Goal: Task Accomplishment & Management: Manage account settings

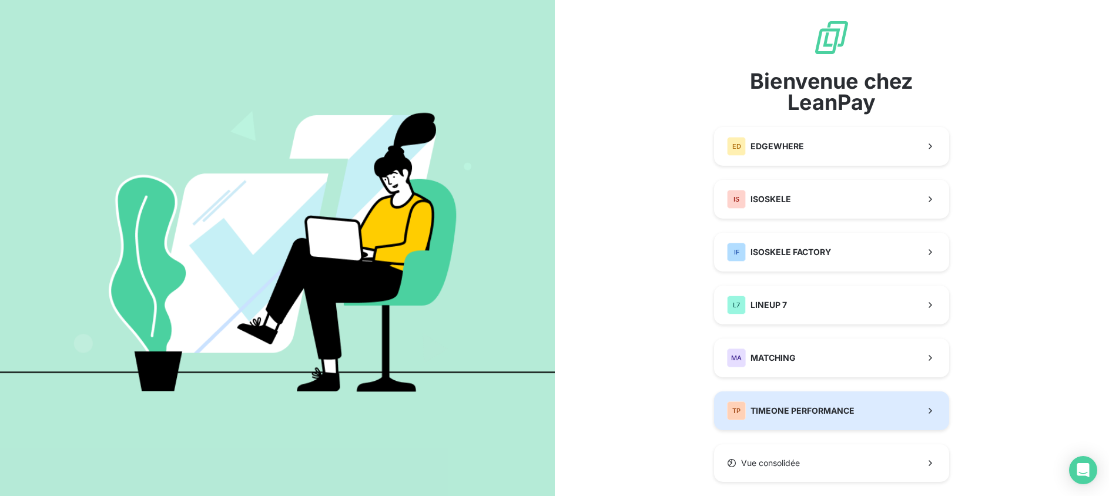
click at [800, 403] on div "TP TIMEONE PERFORMANCE" at bounding box center [791, 410] width 128 height 19
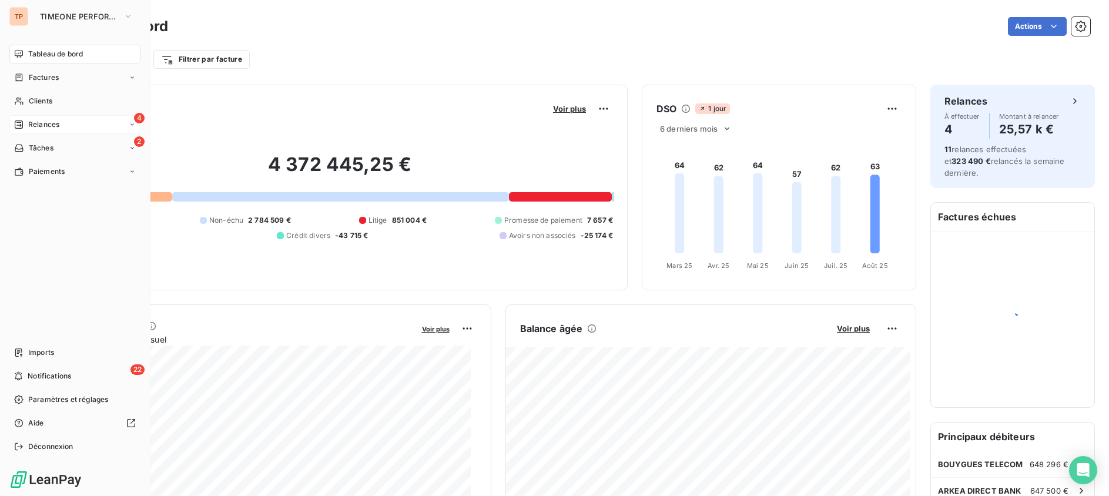
click at [37, 132] on div "4 Relances" at bounding box center [74, 124] width 131 height 19
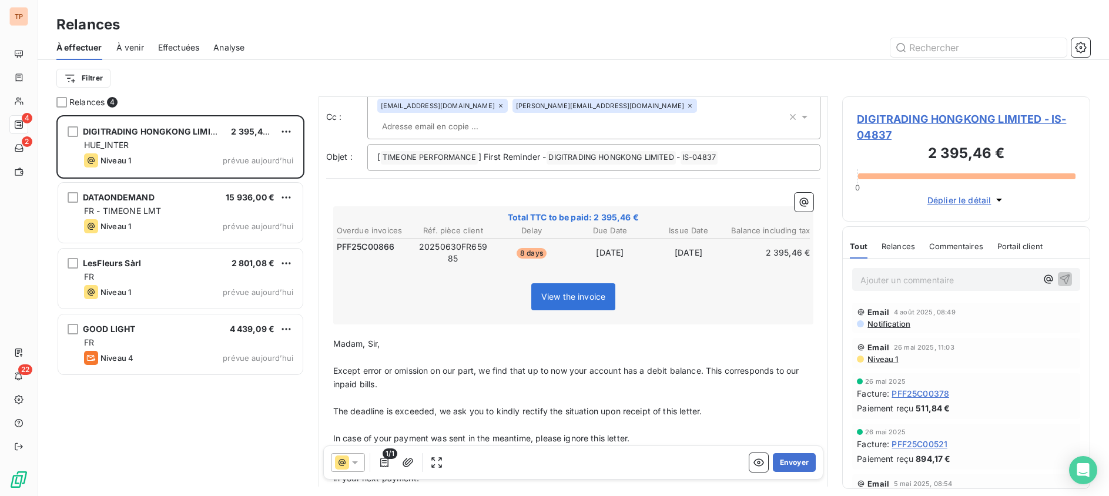
scroll to position [148, 0]
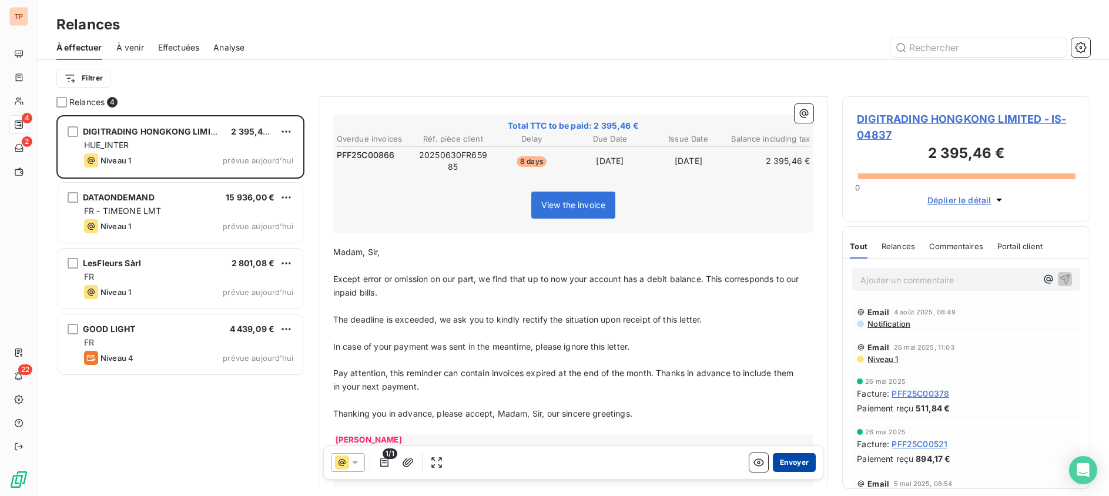
click at [773, 457] on button "Envoyer" at bounding box center [794, 462] width 43 height 19
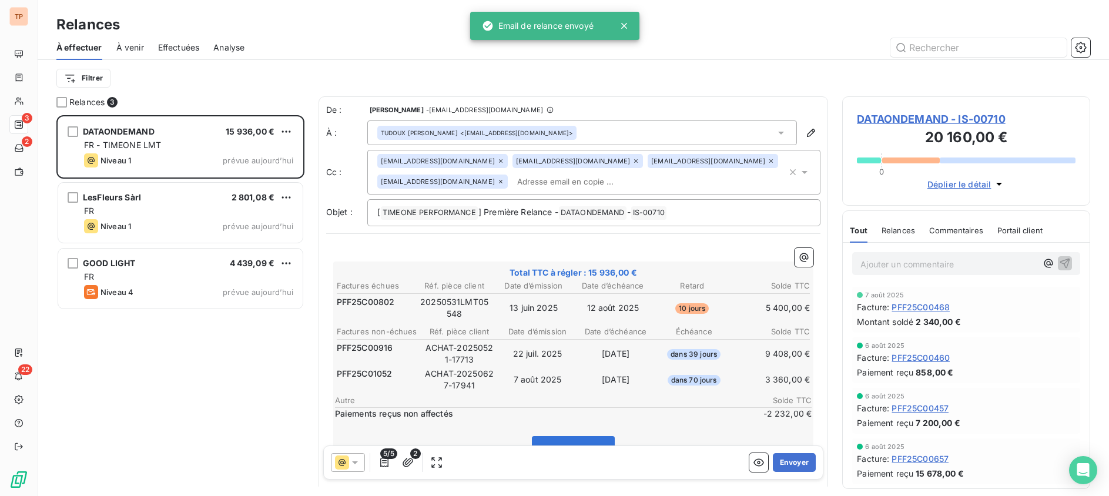
click at [773, 457] on button "Envoyer" at bounding box center [794, 462] width 43 height 19
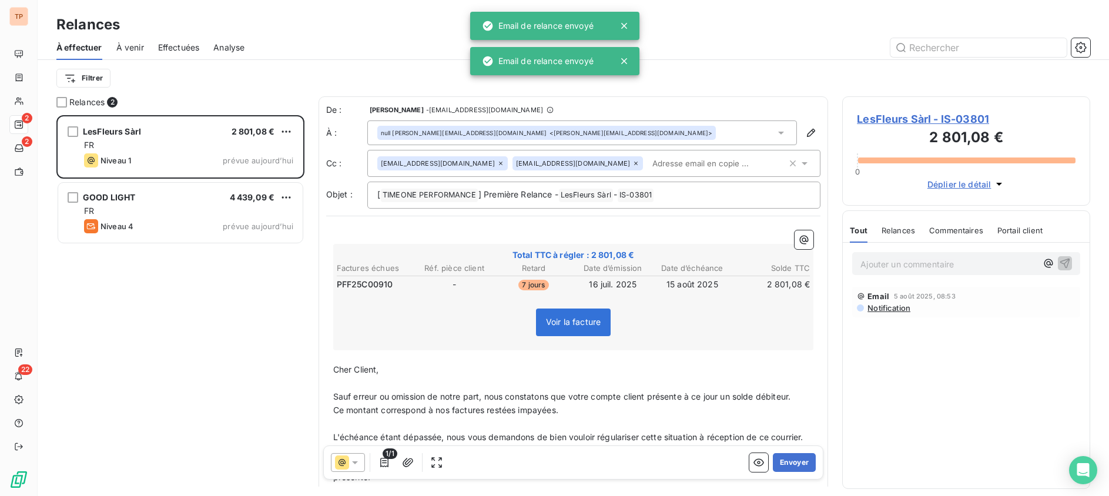
click at [773, 457] on button "Envoyer" at bounding box center [794, 462] width 43 height 19
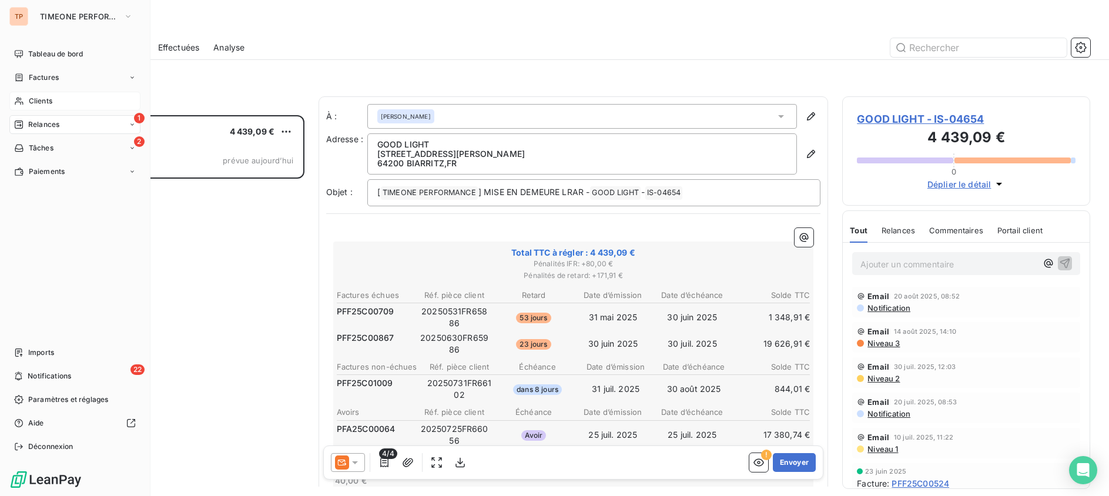
click at [54, 99] on div "Clients" at bounding box center [74, 101] width 131 height 19
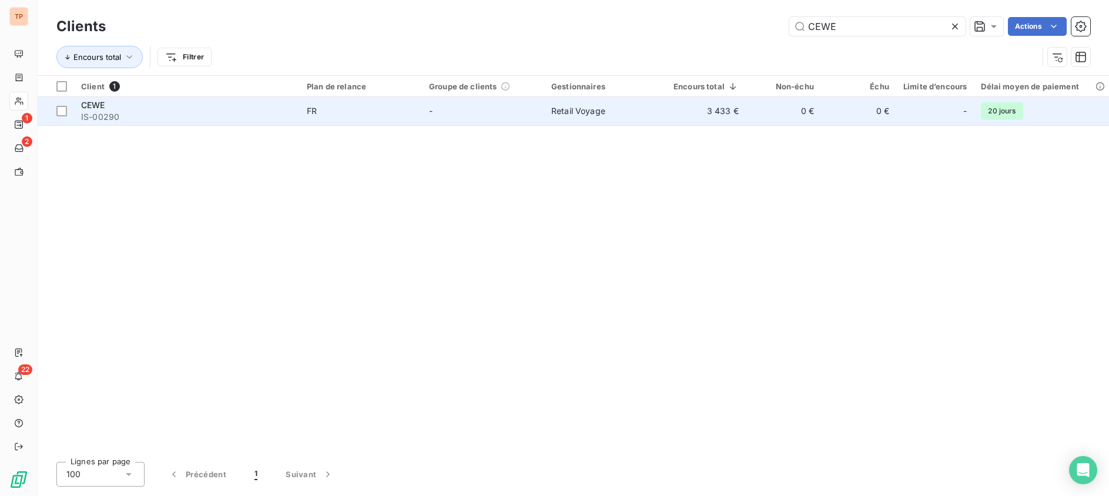
type input "CEWE"
click at [578, 114] on span "Retail Voyage" at bounding box center [578, 111] width 54 height 10
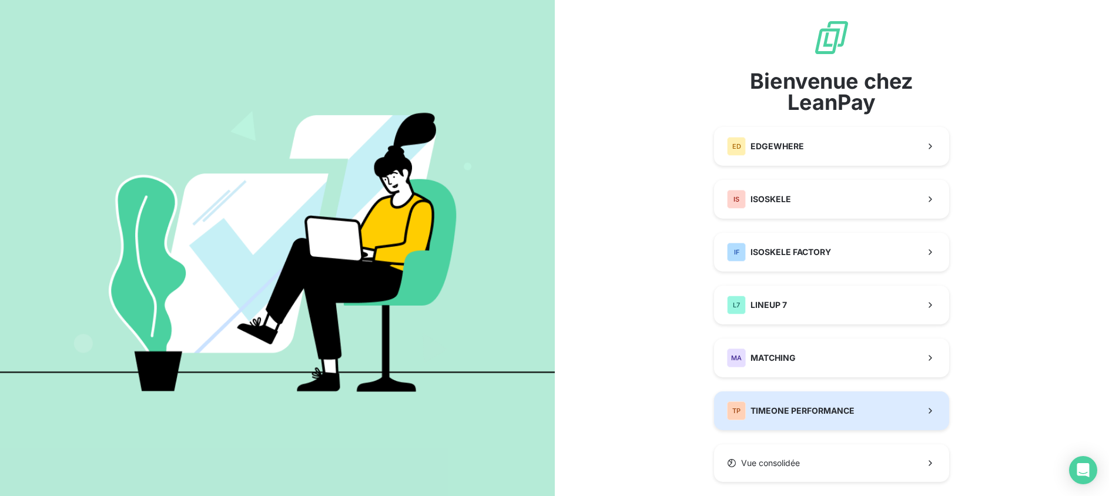
click at [820, 402] on div "TP TIMEONE PERFORMANCE" at bounding box center [791, 410] width 128 height 19
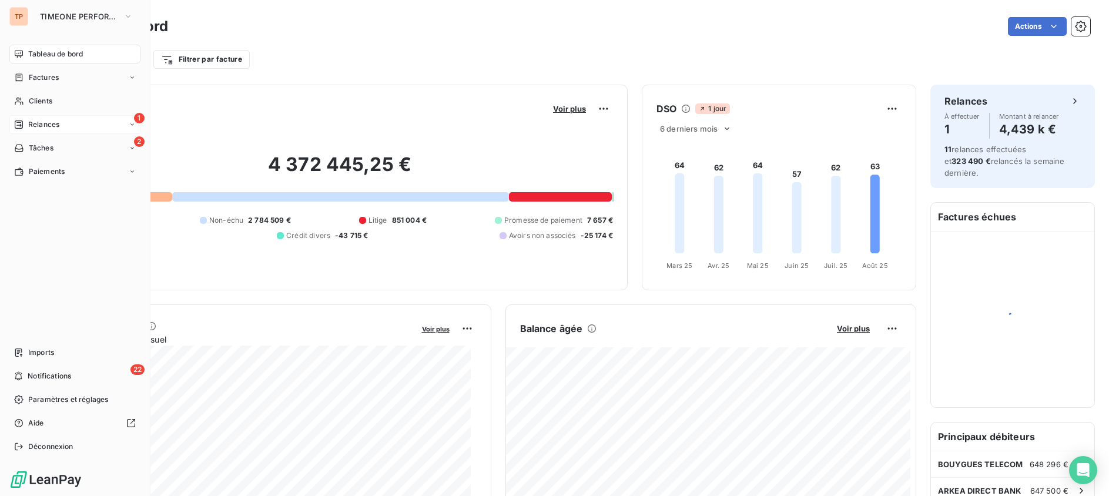
click at [37, 128] on span "Relances" at bounding box center [43, 124] width 31 height 11
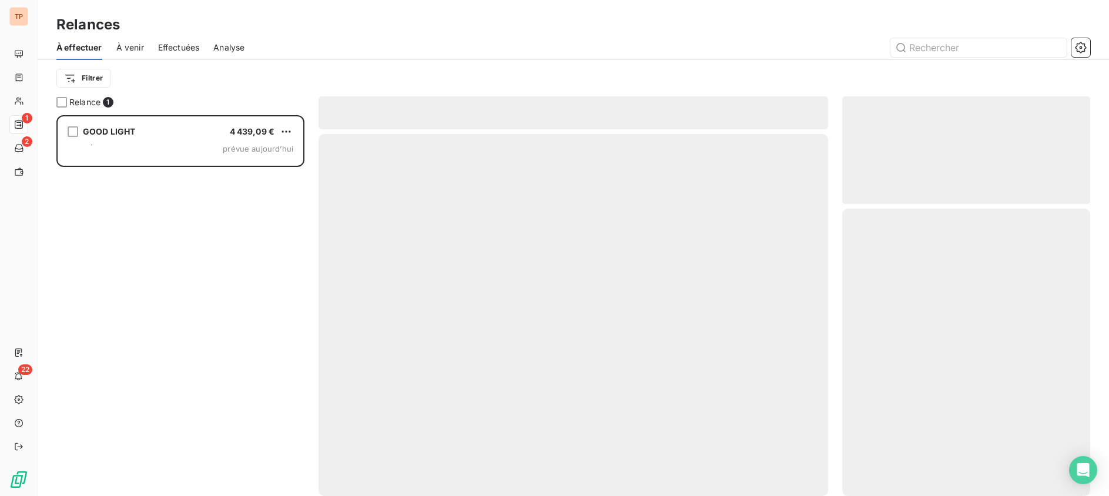
scroll to position [370, 237]
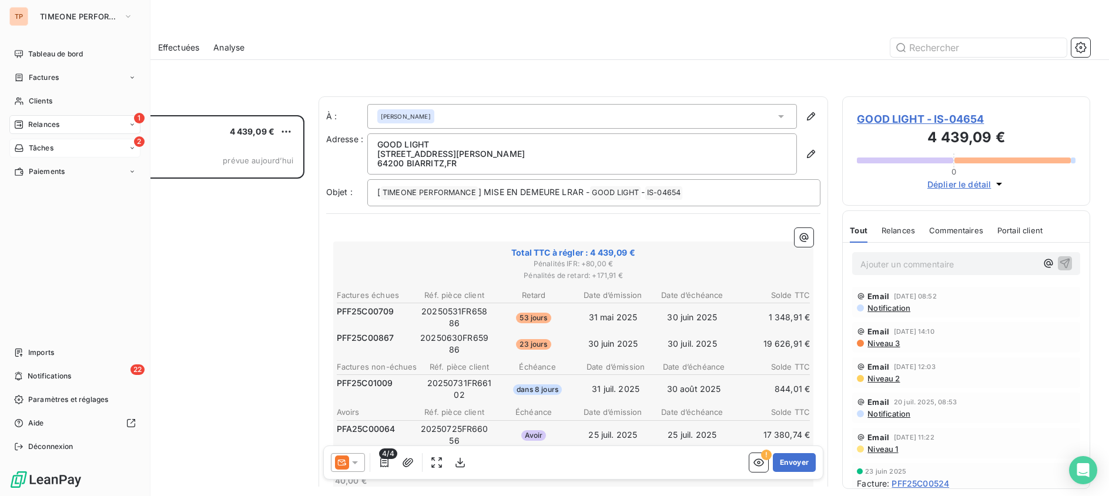
click at [59, 147] on div "2 Tâches" at bounding box center [74, 148] width 131 height 19
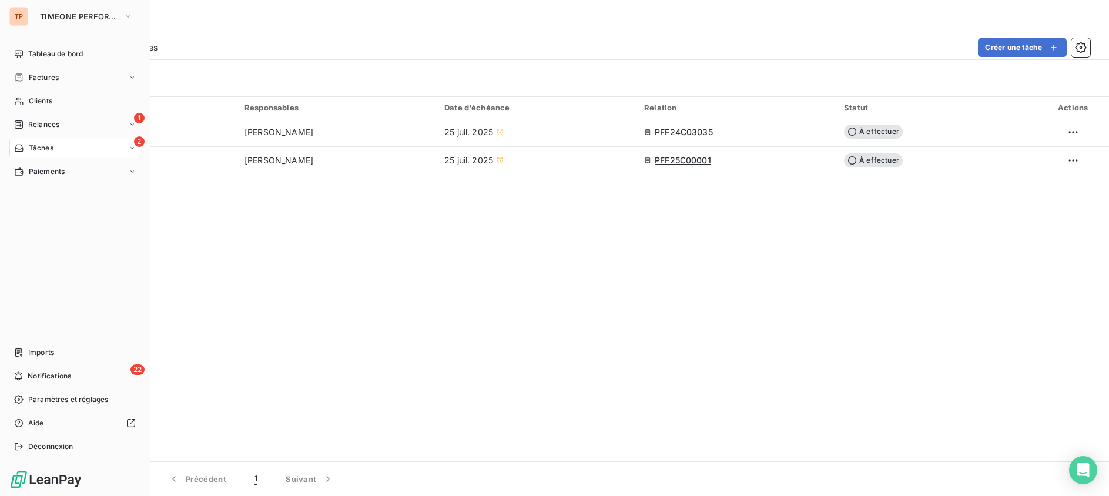
click at [22, 18] on div "TP" at bounding box center [18, 16] width 19 height 19
click at [45, 16] on span "TIMEONE PERFORMANCE" at bounding box center [79, 16] width 79 height 9
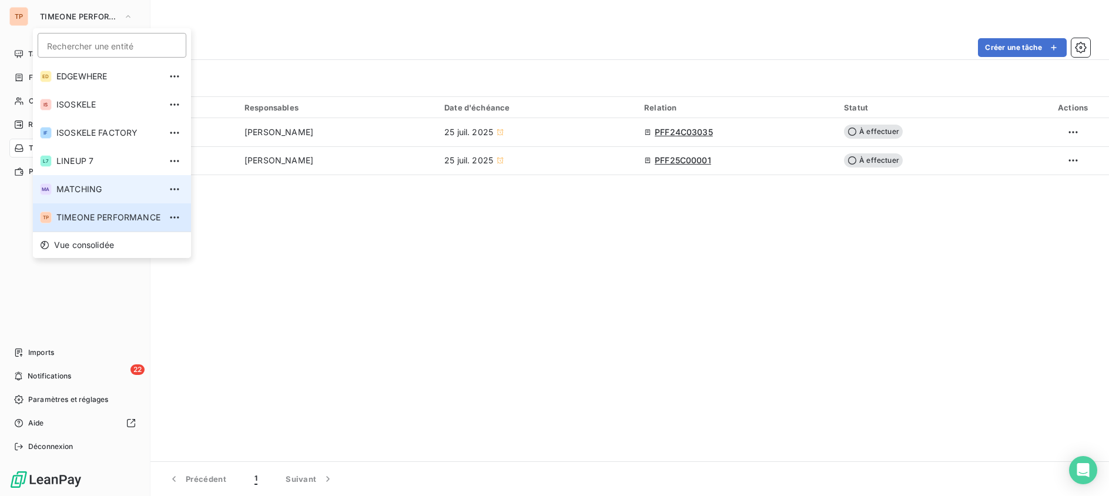
click at [69, 187] on span "MATCHING" at bounding box center [108, 189] width 104 height 12
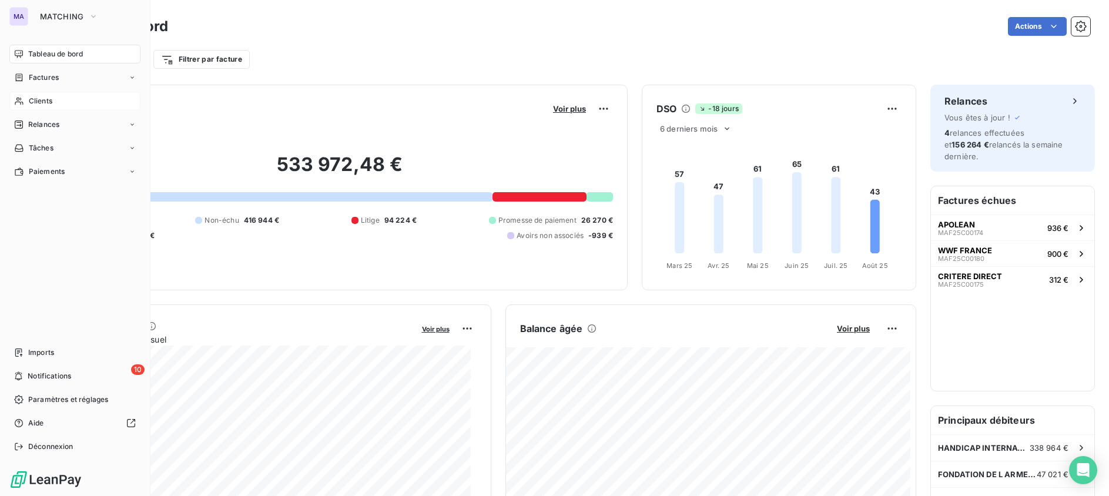
click at [38, 101] on span "Clients" at bounding box center [41, 101] width 24 height 11
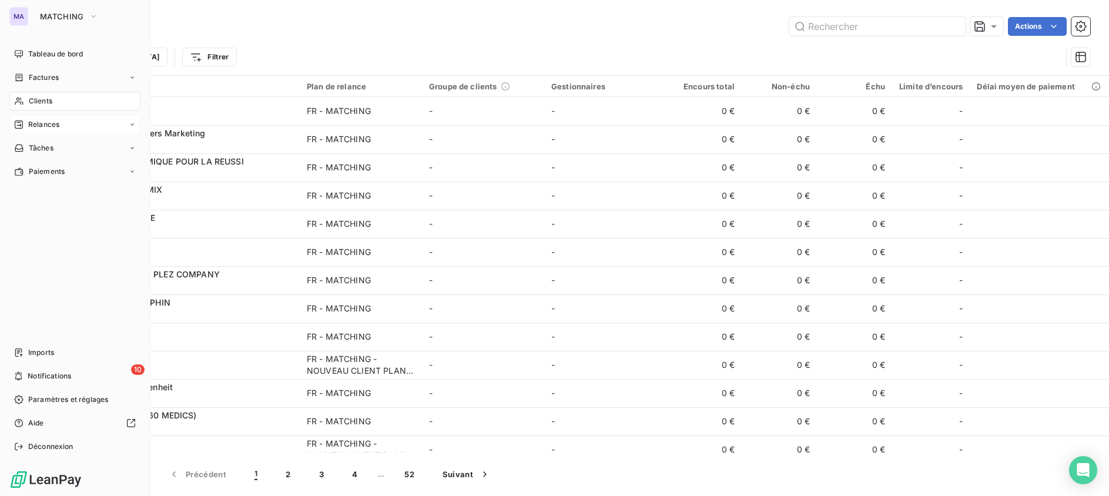
click at [33, 119] on span "Relances" at bounding box center [43, 124] width 31 height 11
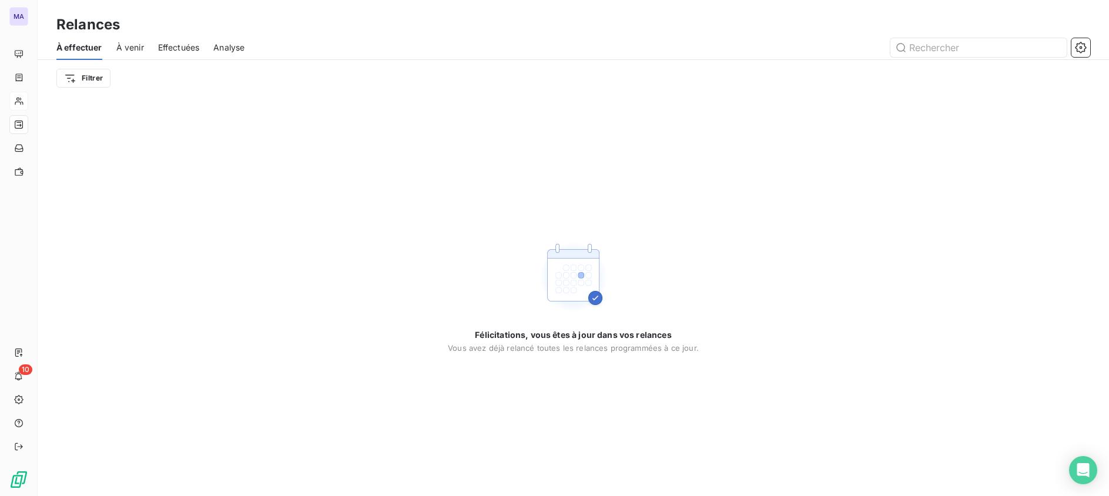
click at [101, 111] on div "Félicitations, vous êtes à jour dans vos relances Vous avez déjà relancé toutes…" at bounding box center [573, 296] width 1071 height 400
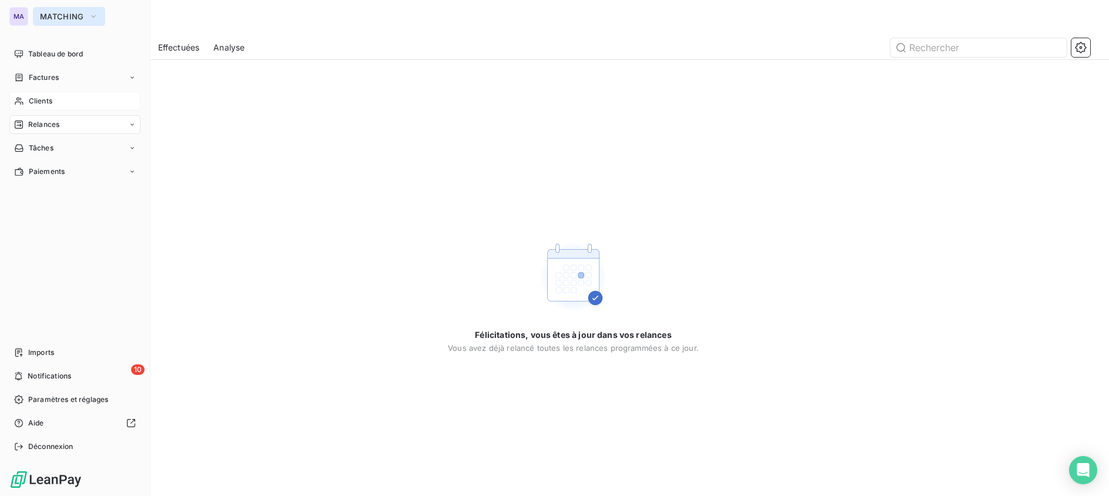
click at [55, 8] on button "MATCHING" at bounding box center [69, 16] width 72 height 19
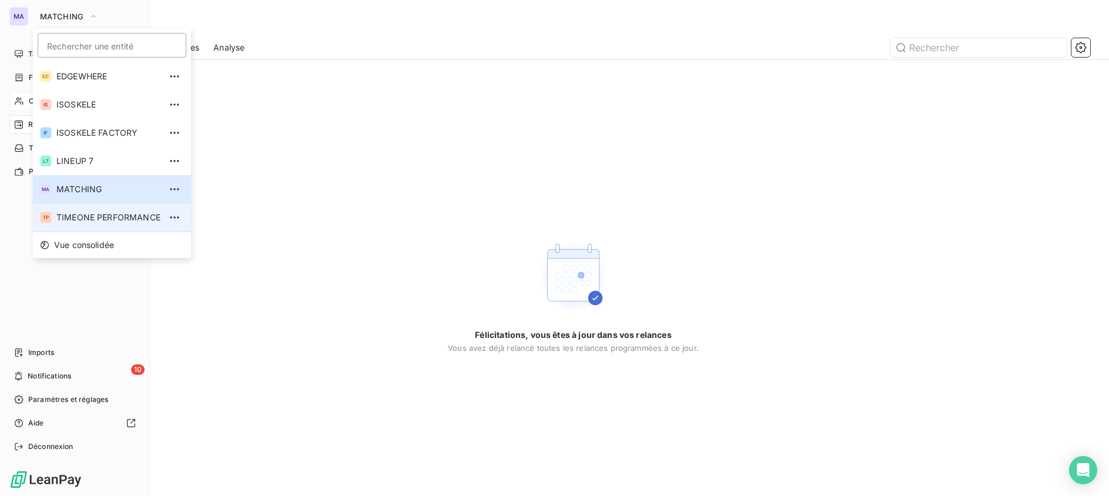
click at [111, 209] on li "TP TIMEONE PERFORMANCE" at bounding box center [112, 217] width 158 height 28
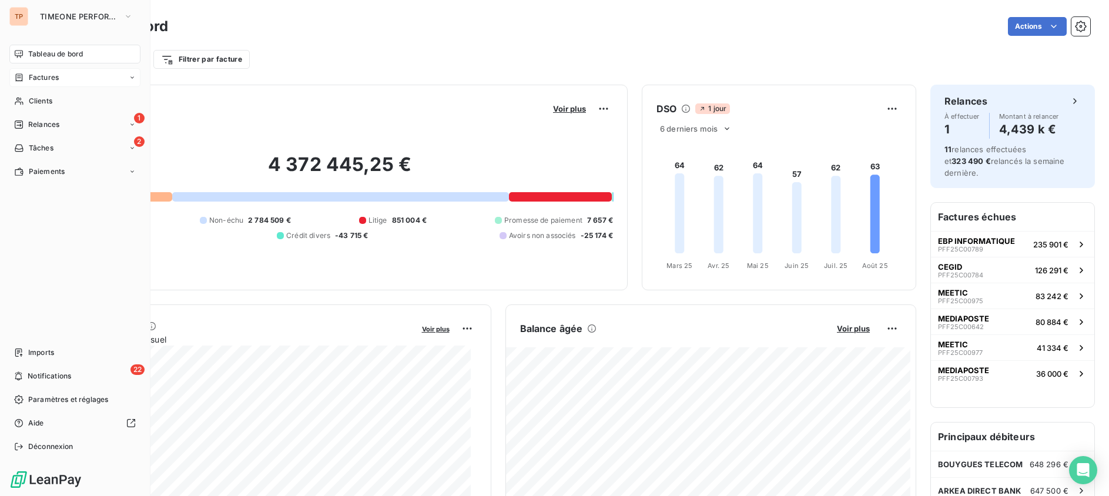
click at [66, 76] on div "Factures" at bounding box center [74, 77] width 131 height 19
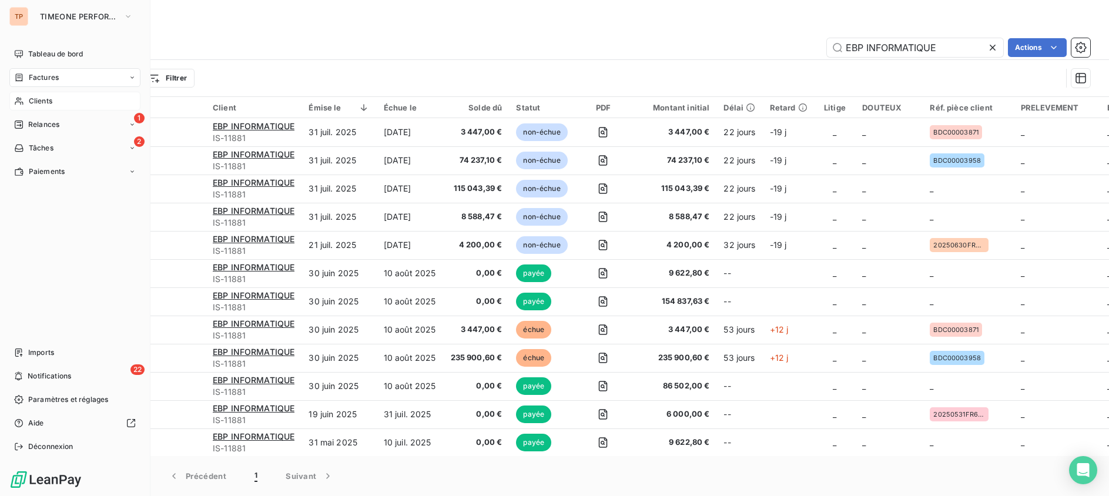
click at [61, 98] on div "Clients" at bounding box center [74, 101] width 131 height 19
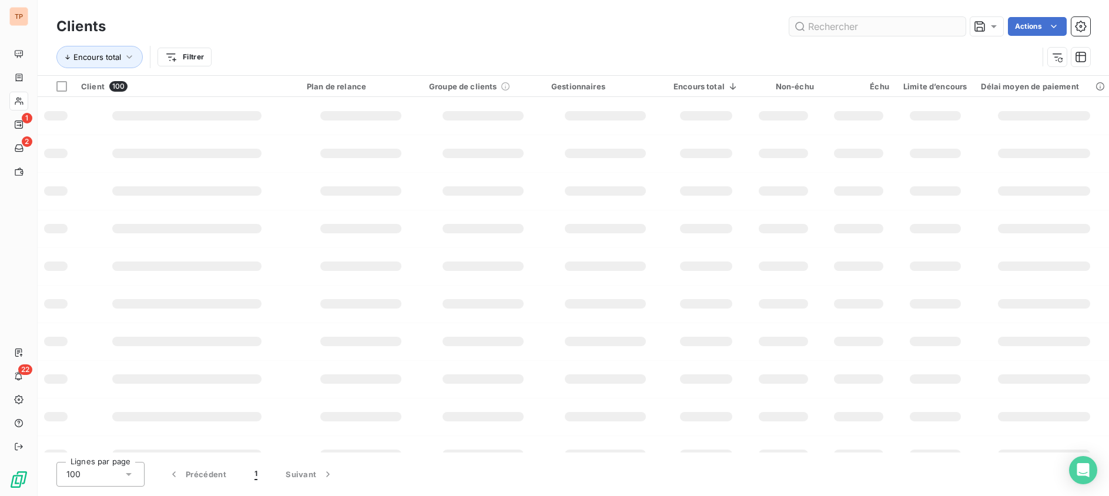
click at [847, 42] on div "Encours total Filtrer" at bounding box center [573, 57] width 1034 height 36
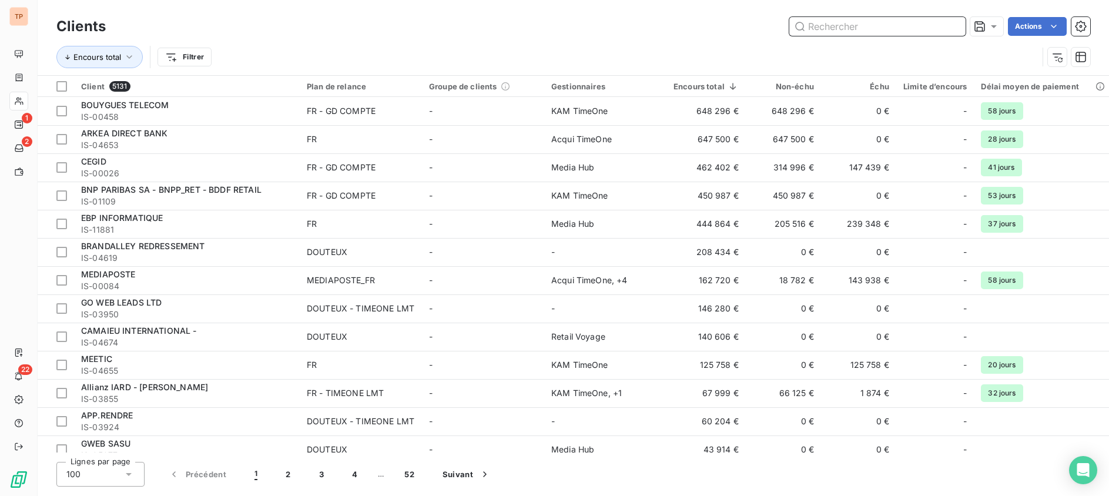
drag, startPoint x: 847, startPoint y: 27, endPoint x: 841, endPoint y: 28, distance: 5.9
click at [847, 26] on input "text" at bounding box center [877, 26] width 176 height 19
paste input "BEBEBOUTIK SAS"
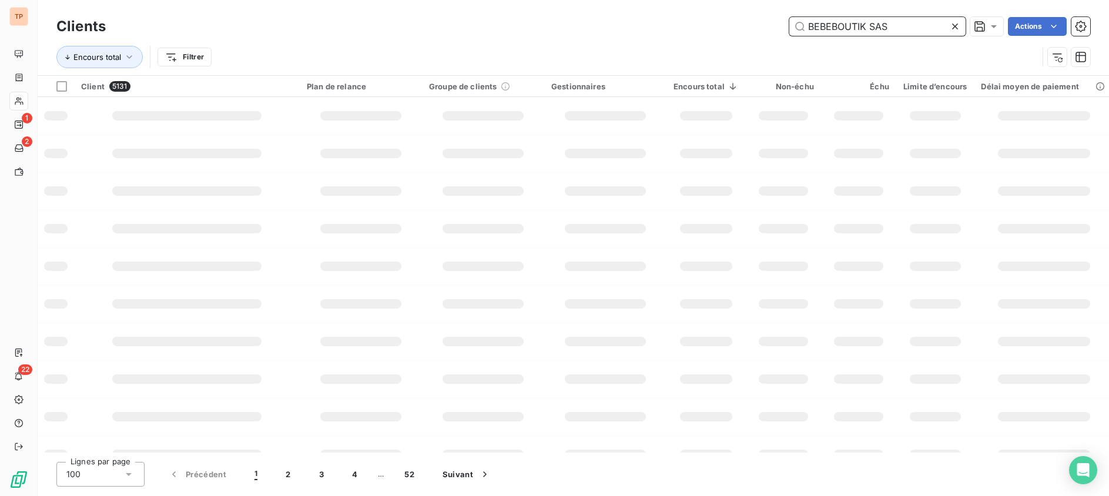
type input "BEBEBOUTIK SAS"
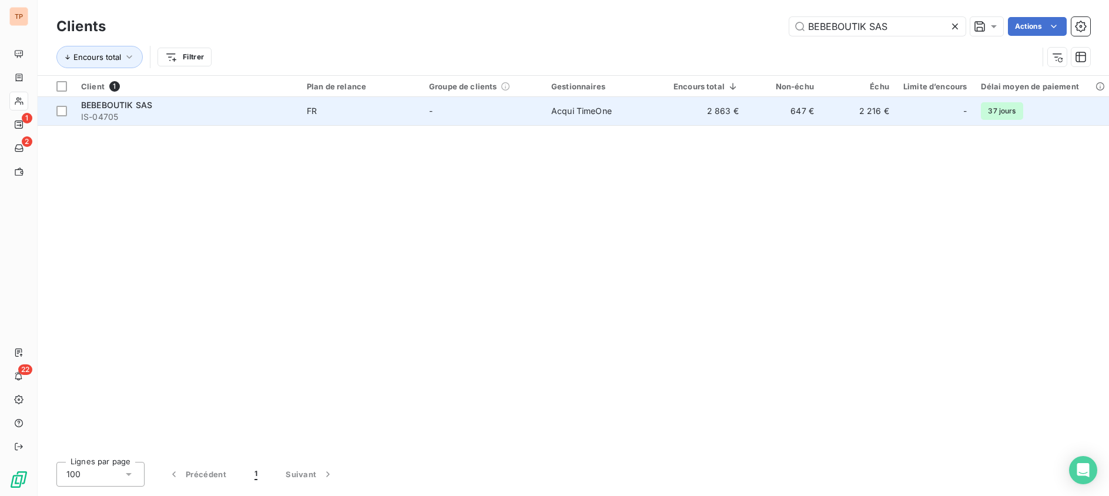
click at [300, 118] on td "FR" at bounding box center [361, 111] width 122 height 28
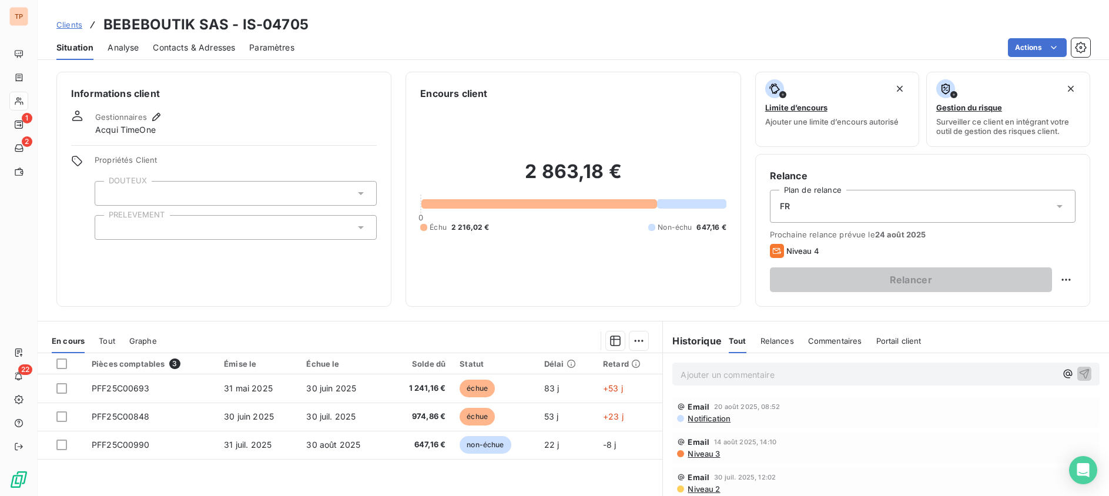
scroll to position [119, 0]
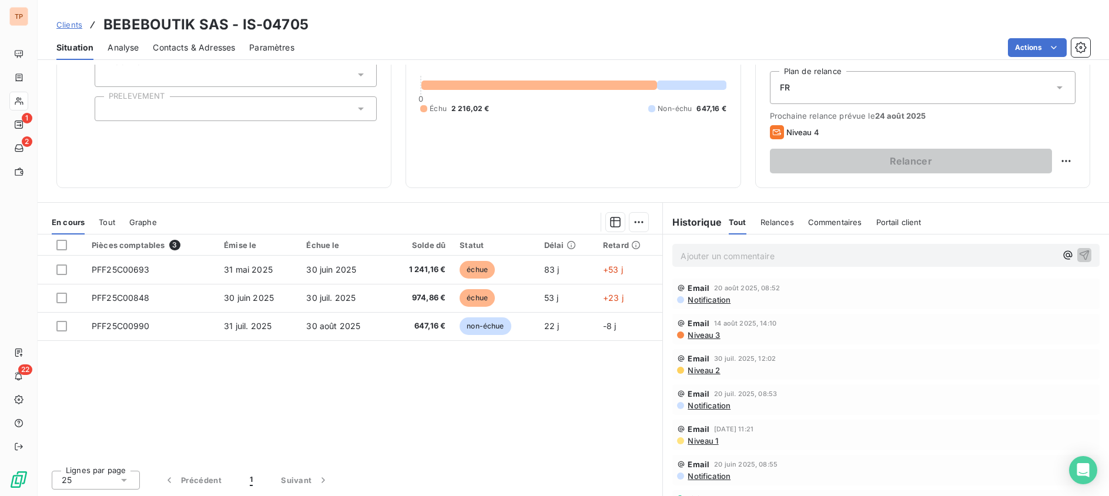
drag, startPoint x: 370, startPoint y: 250, endPoint x: 416, endPoint y: 183, distance: 81.0
click at [416, 183] on div "Informations client Gestionnaires Acqui TimeOne Propriétés Client DOUTEUX PRELE…" at bounding box center [573, 280] width 1071 height 431
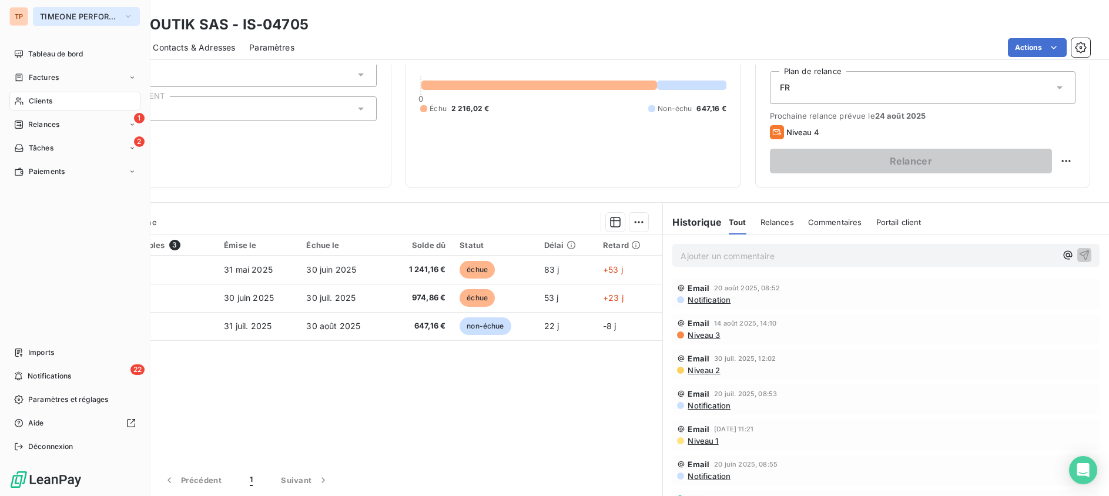
click at [59, 15] on span "TIMEONE PERFORMANCE" at bounding box center [79, 16] width 79 height 9
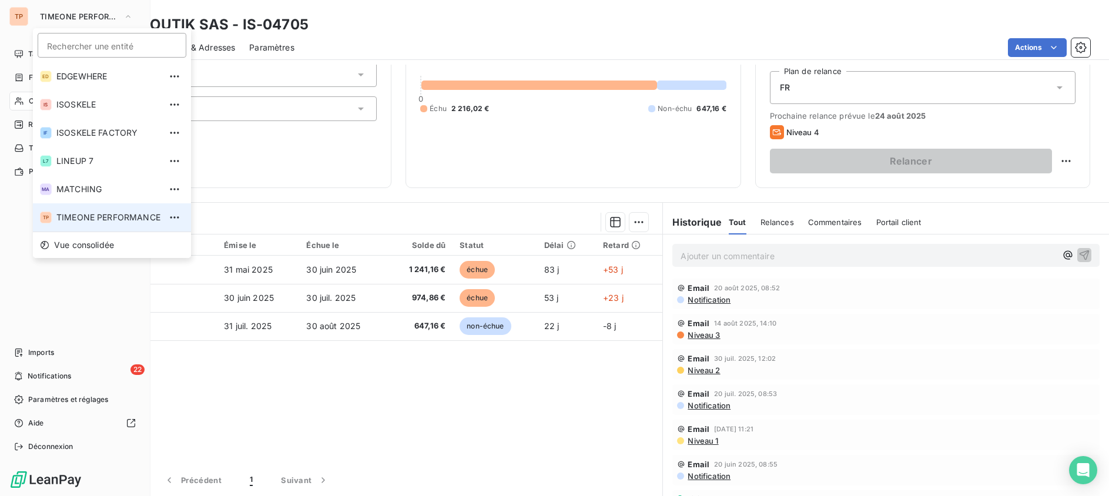
click at [65, 212] on span "TIMEONE PERFORMANCE" at bounding box center [108, 218] width 104 height 12
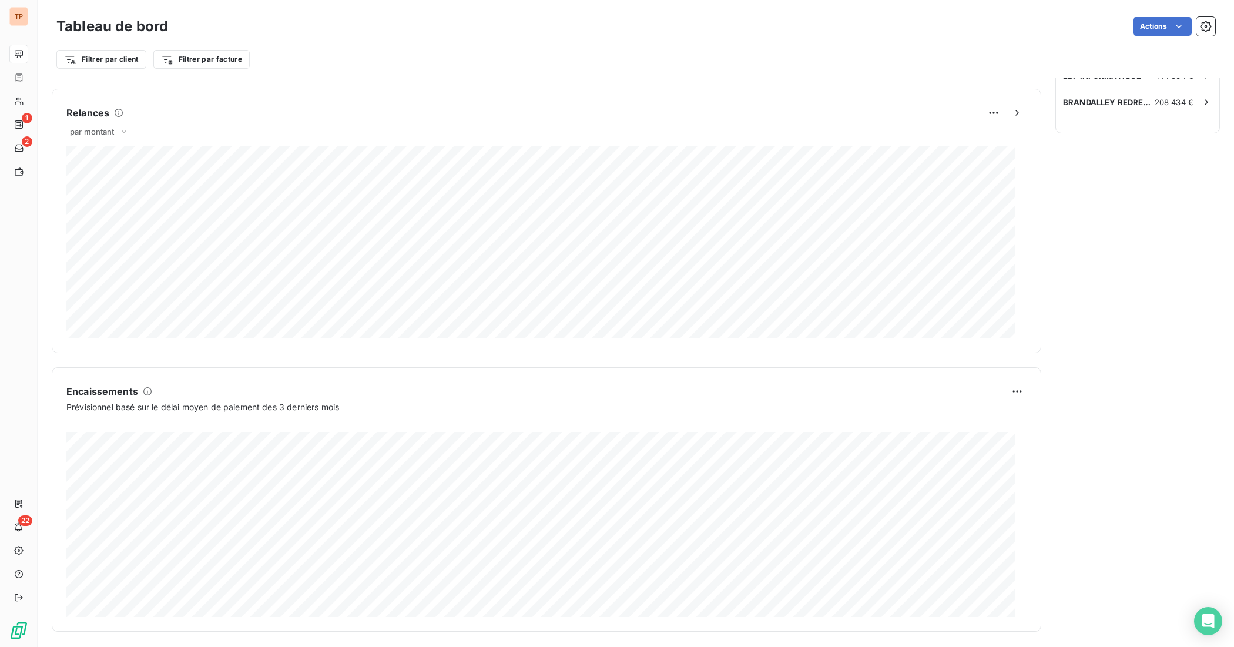
scroll to position [498, 0]
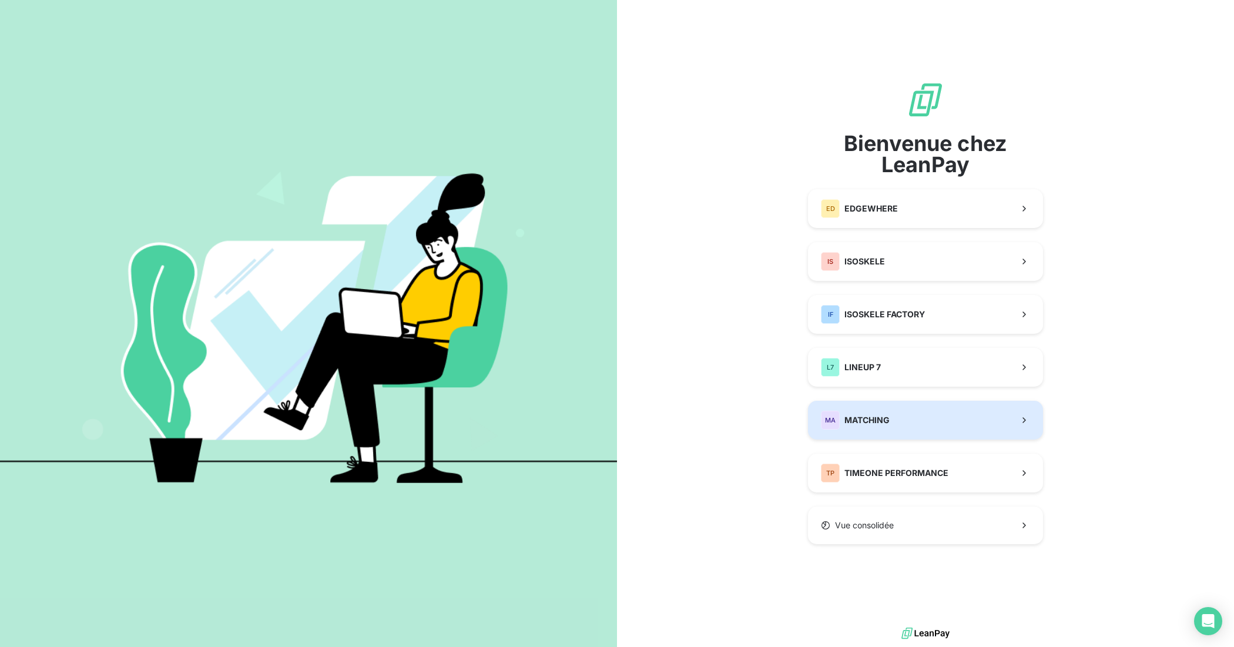
click at [882, 421] on span "MATCHING" at bounding box center [867, 420] width 45 height 12
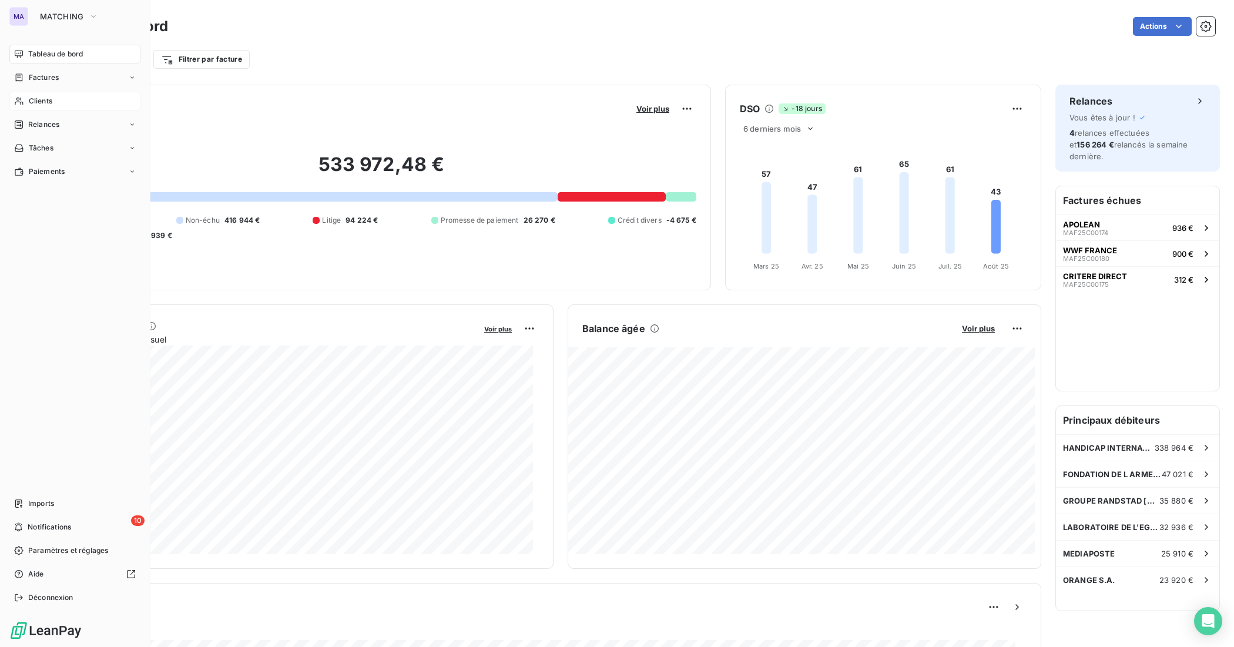
click at [56, 92] on div "Clients" at bounding box center [74, 101] width 131 height 19
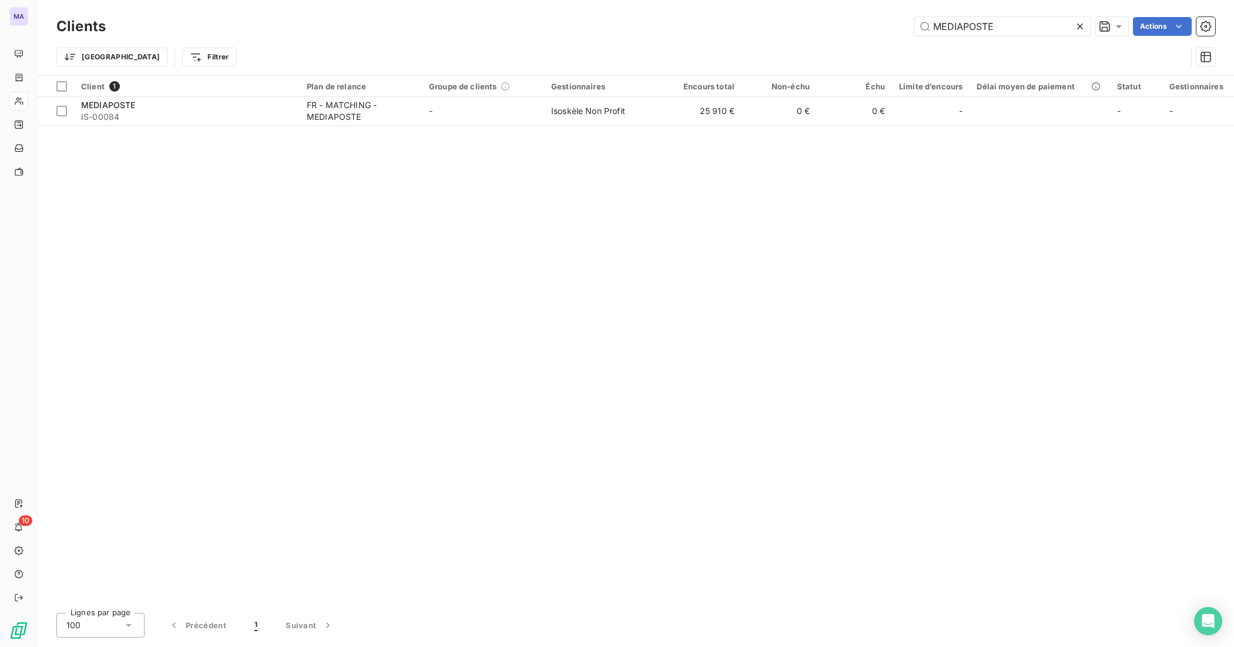
type input "MEDIAPOSTE"
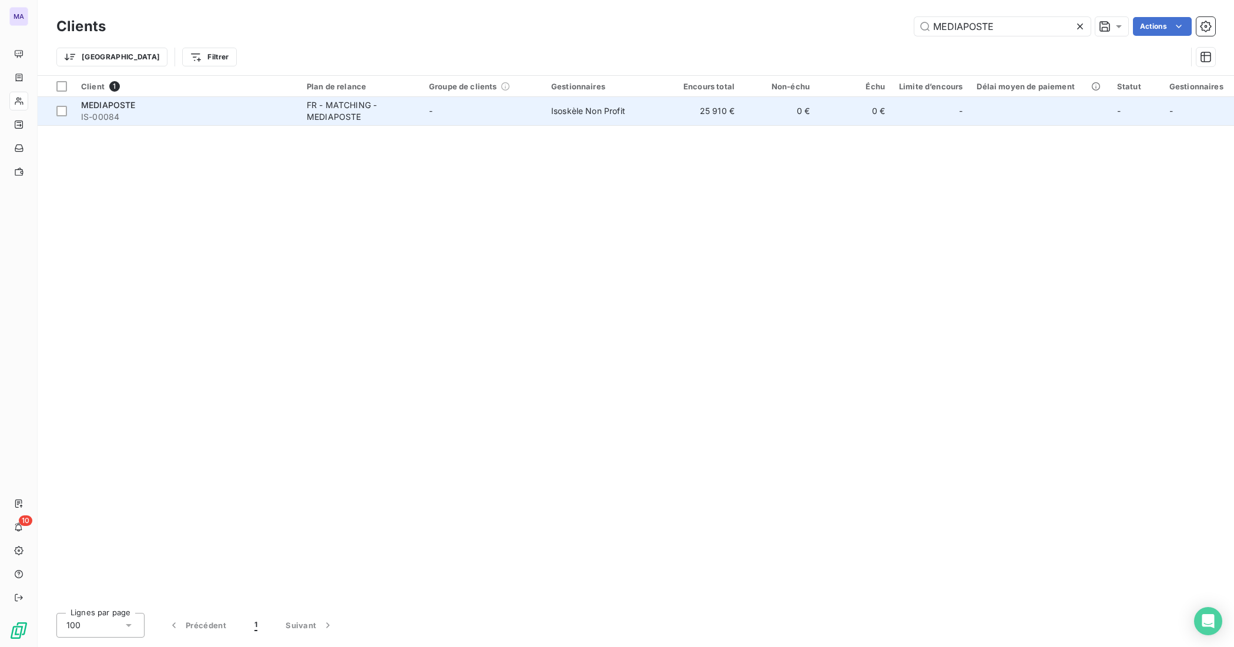
click at [456, 102] on td "-" at bounding box center [483, 111] width 122 height 28
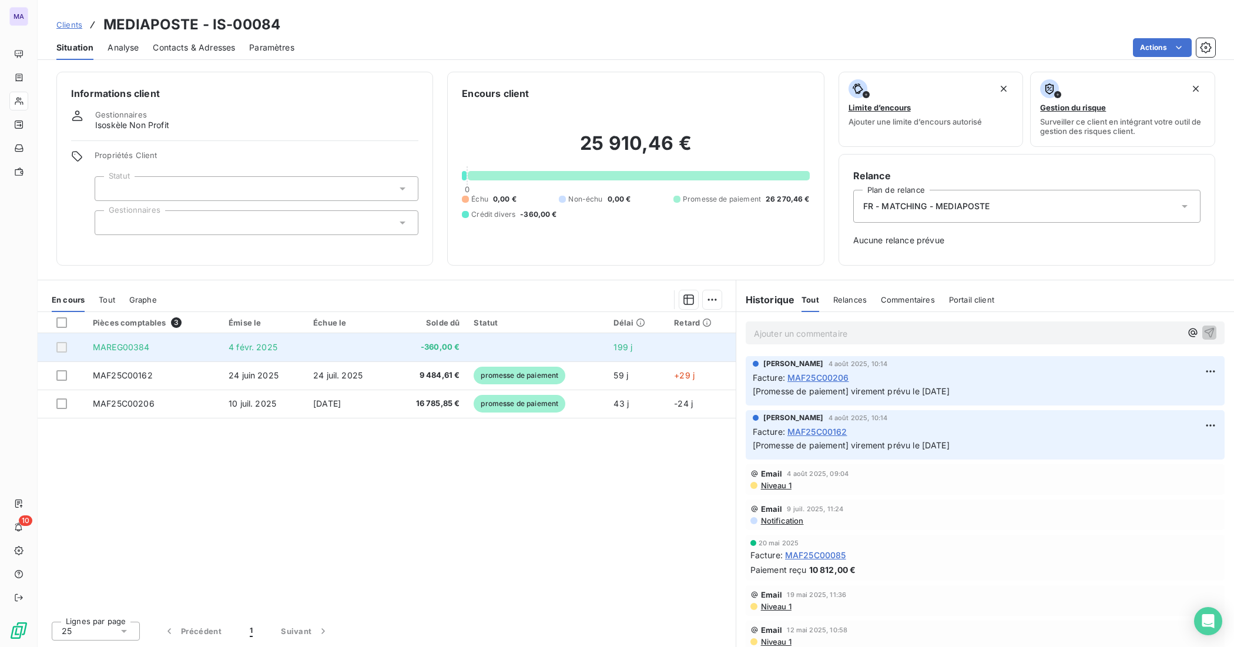
click at [435, 337] on td "-360,00 €" at bounding box center [428, 347] width 77 height 28
click at [136, 347] on span "MAREG00384" at bounding box center [121, 347] width 57 height 10
click at [166, 347] on td "MAREG00384" at bounding box center [154, 347] width 136 height 28
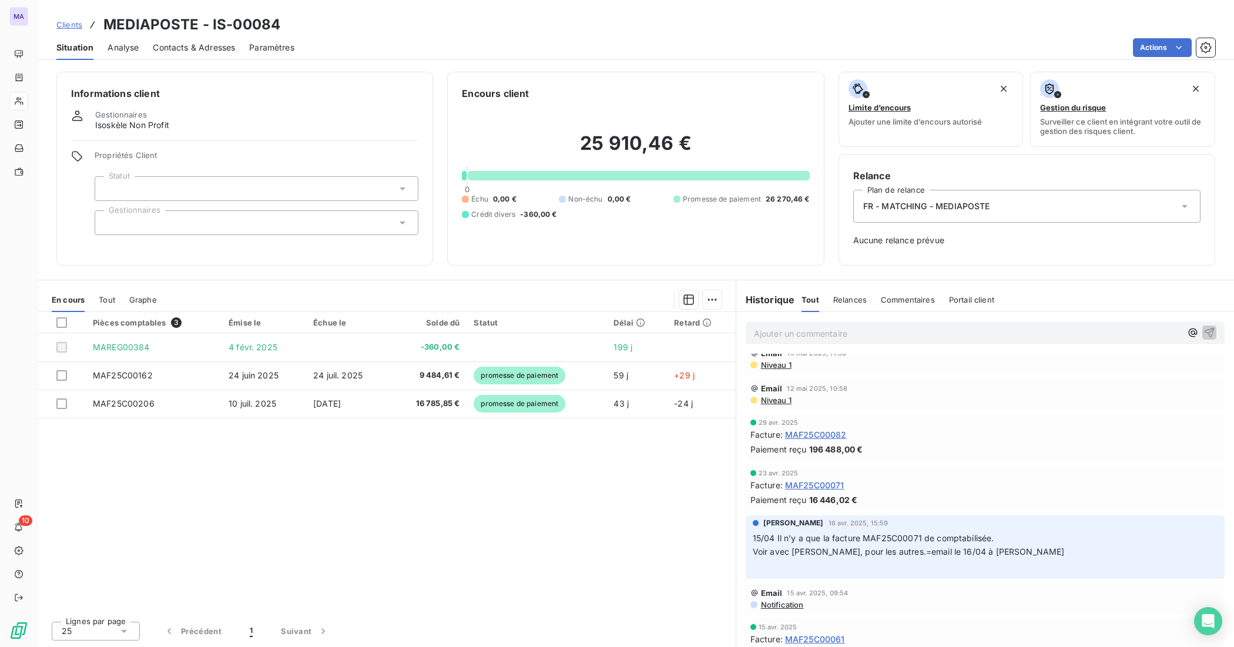
scroll to position [294, 0]
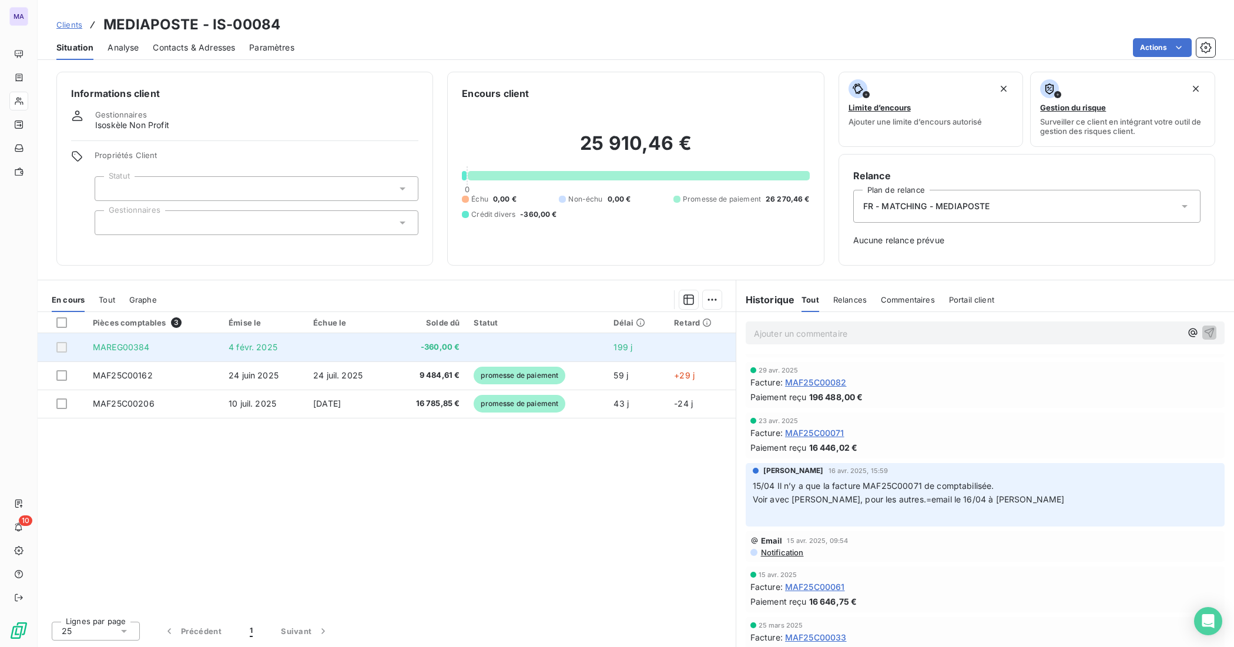
click at [425, 342] on span "-360,00 €" at bounding box center [428, 347] width 63 height 12
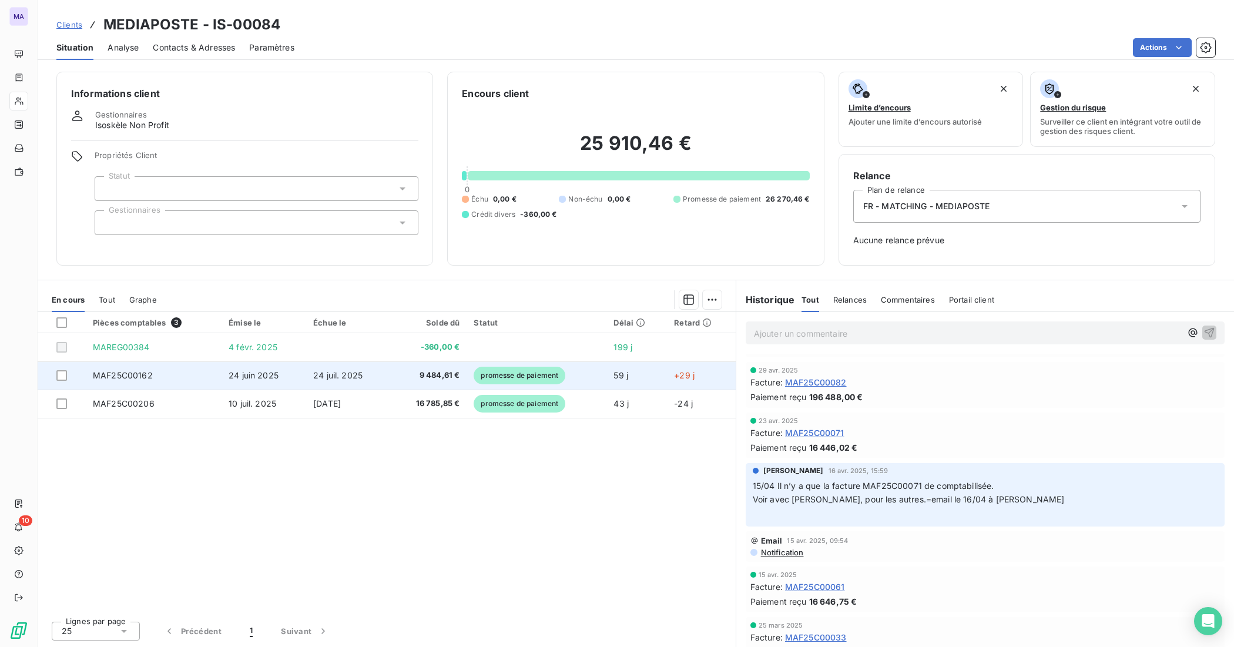
click at [316, 371] on span "24 juil. 2025" at bounding box center [337, 375] width 49 height 10
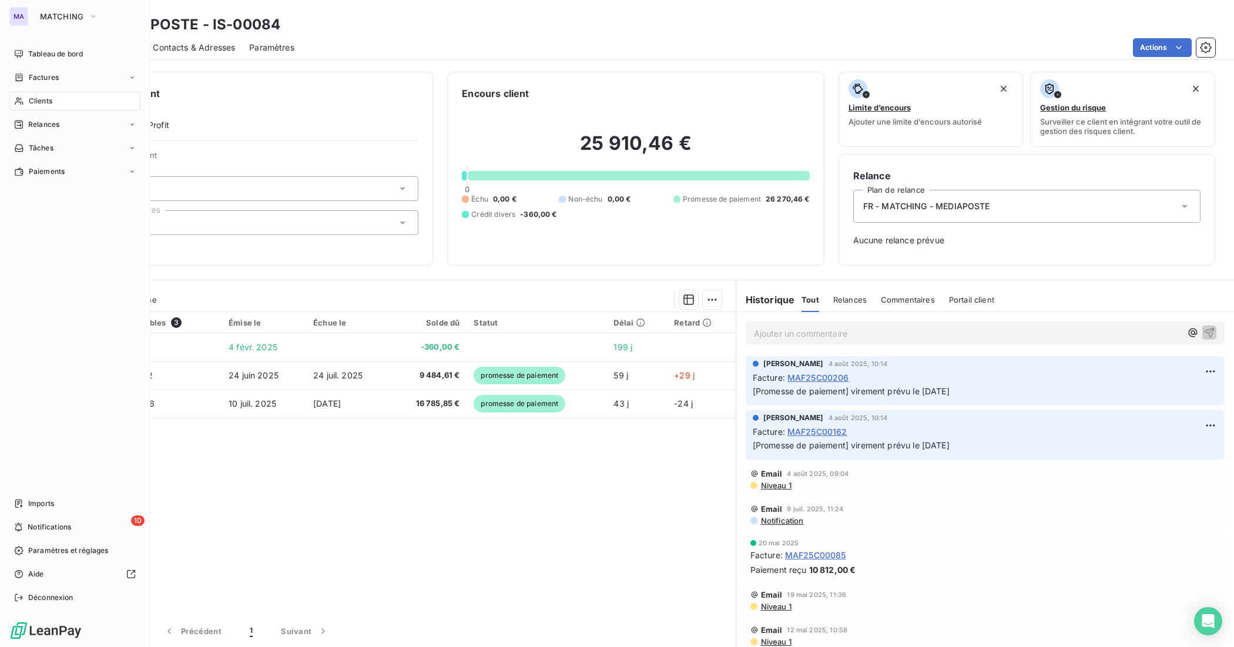
click at [71, 98] on div "Clients" at bounding box center [74, 101] width 131 height 19
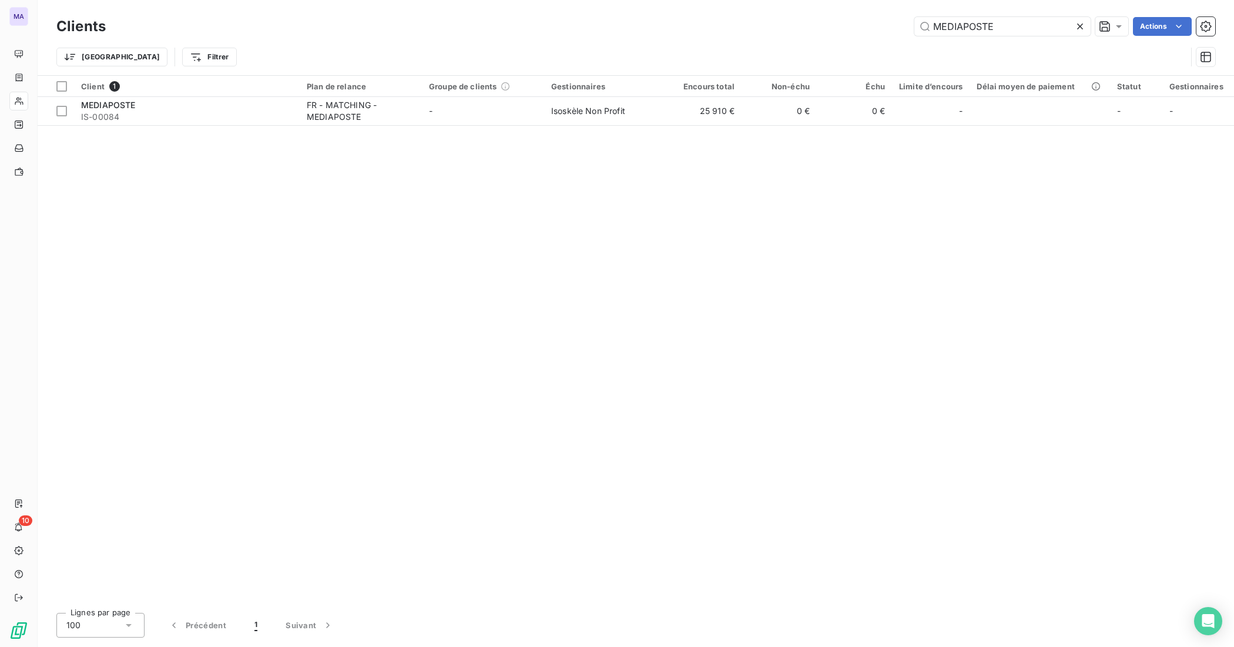
click at [1076, 28] on icon at bounding box center [1080, 27] width 12 height 12
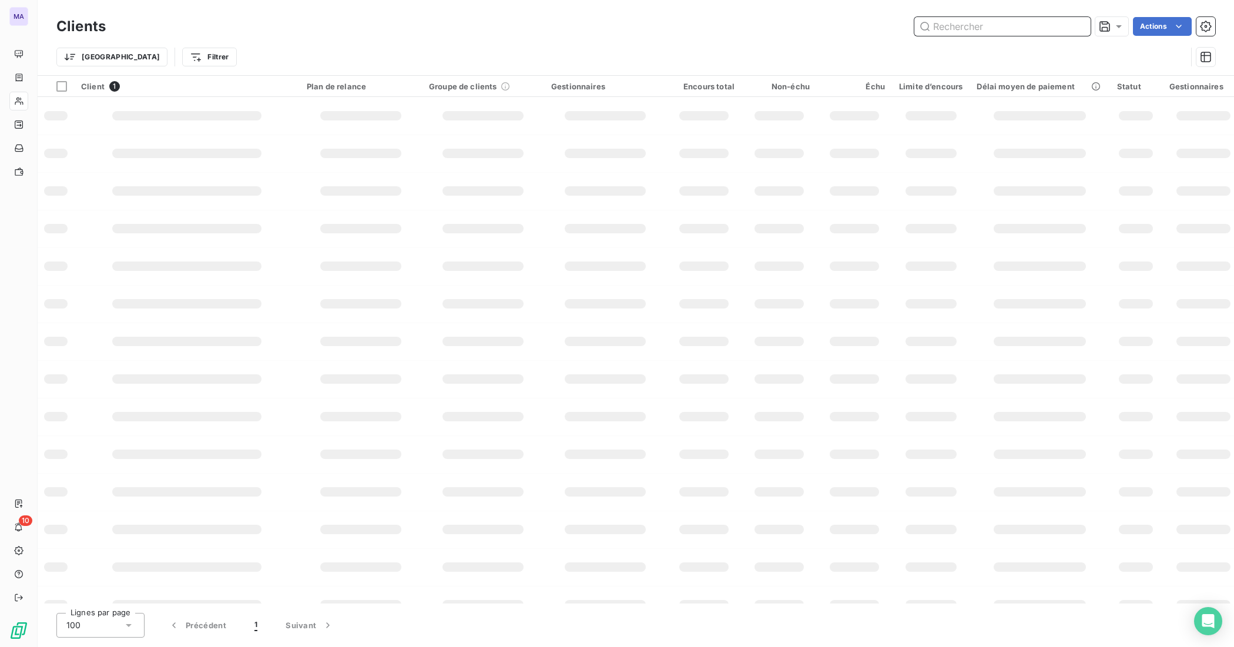
click at [1054, 26] on input "text" at bounding box center [1003, 26] width 176 height 19
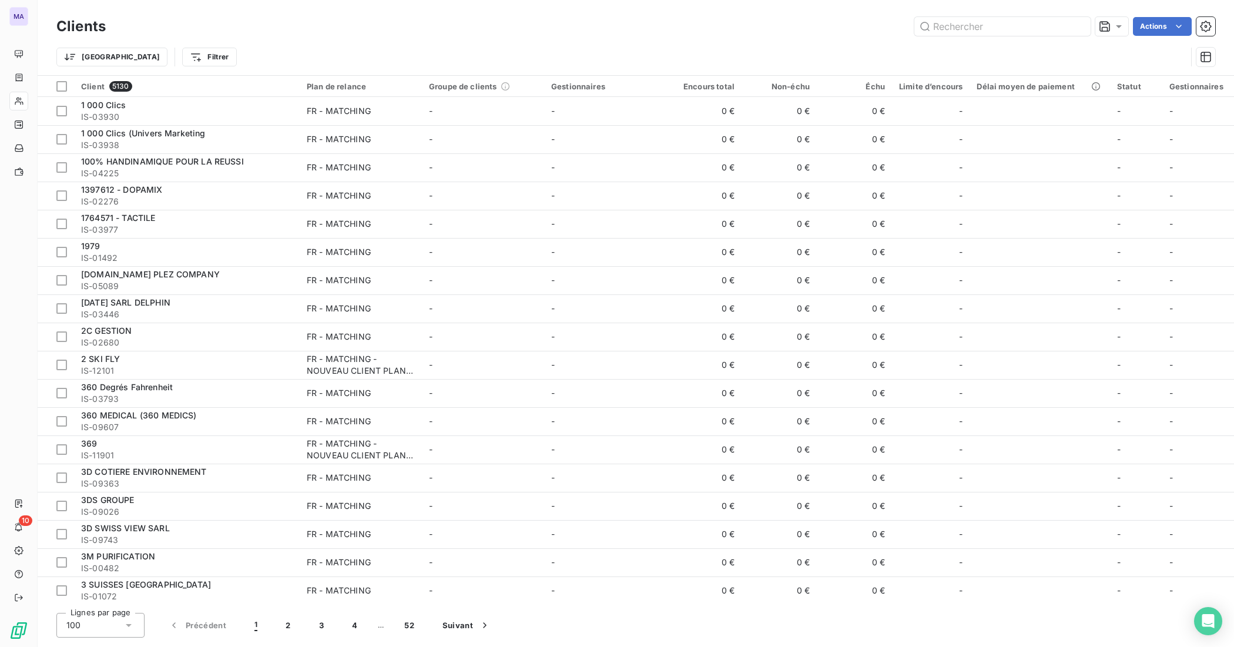
click at [959, 45] on div "Trier Filtrer" at bounding box center [635, 57] width 1159 height 36
click at [933, 24] on input "text" at bounding box center [1003, 26] width 176 height 19
paste input "WWF FRANCE"
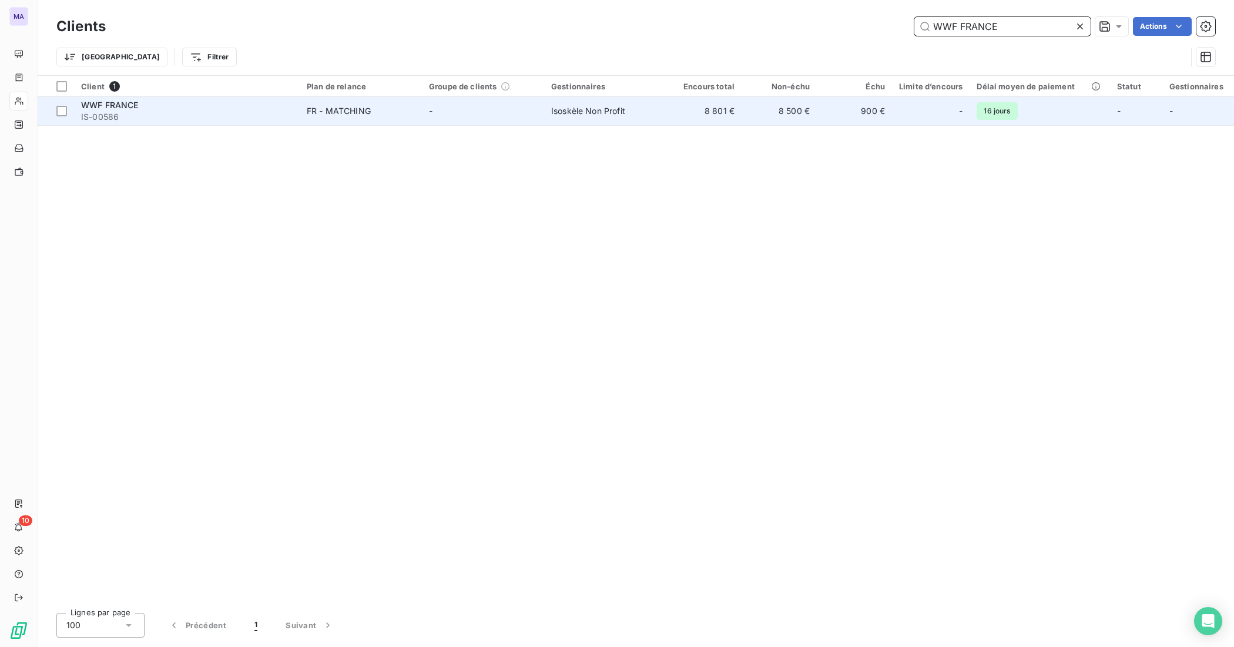
type input "WWF FRANCE"
click at [594, 109] on span "Isoskèle Non Profit" at bounding box center [588, 111] width 74 height 10
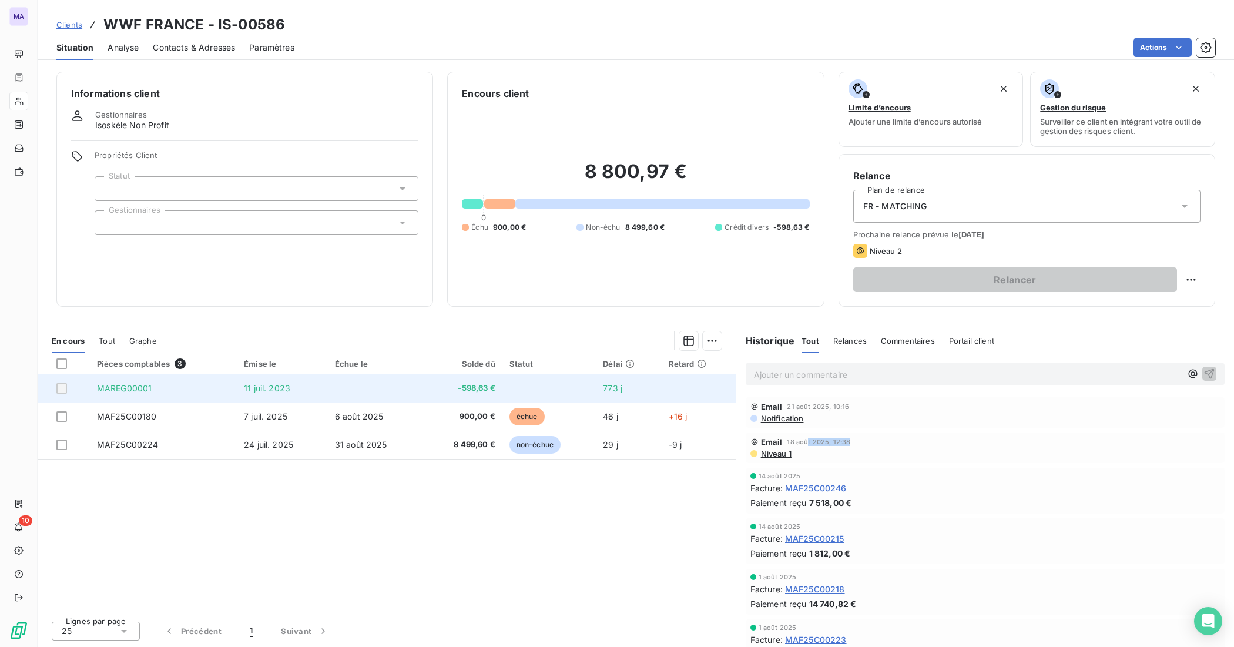
drag, startPoint x: 806, startPoint y: 445, endPoint x: 601, endPoint y: 401, distance: 209.2
click at [752, 445] on div "Email 18 août 2025, 12:38" at bounding box center [986, 441] width 470 height 9
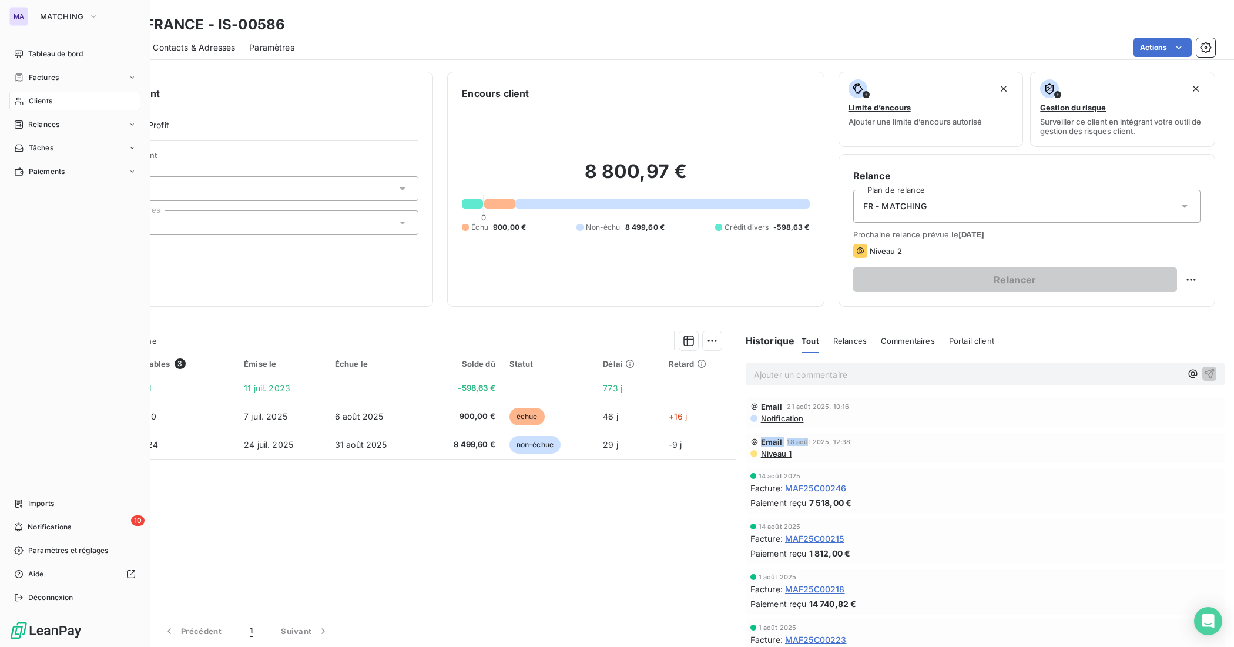
click at [29, 102] on span "Clients" at bounding box center [41, 101] width 24 height 11
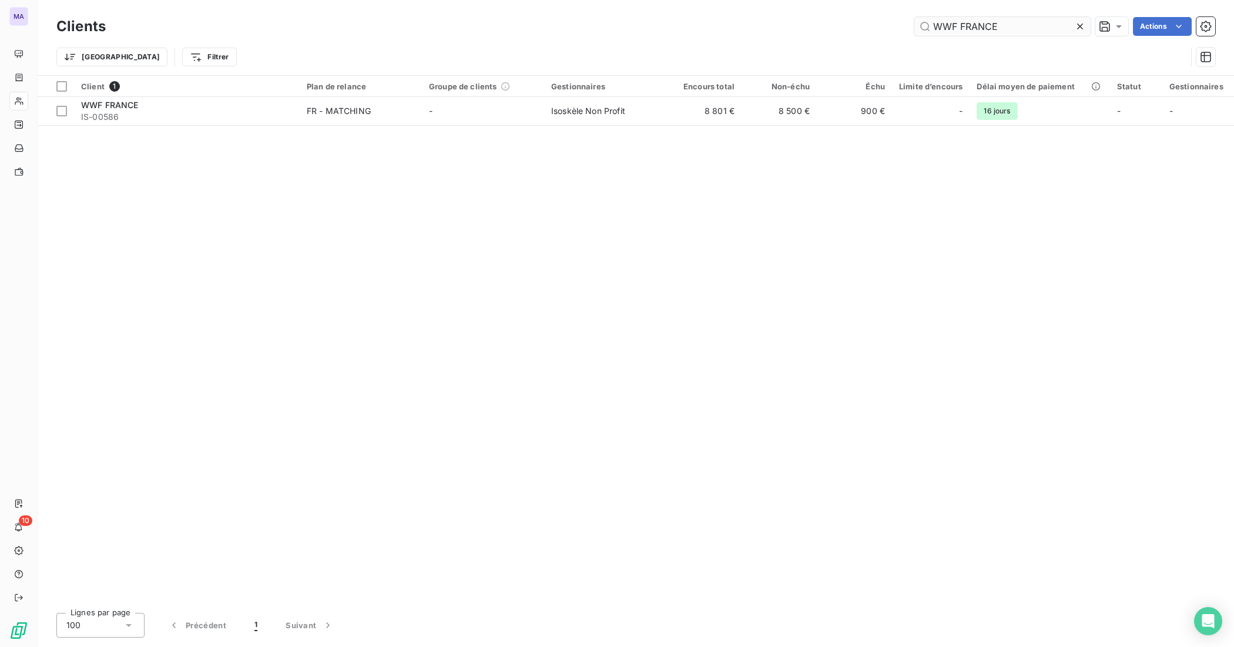
drag, startPoint x: 1083, startPoint y: 22, endPoint x: 1042, endPoint y: 24, distance: 40.6
click at [1082, 22] on icon at bounding box center [1080, 27] width 12 height 12
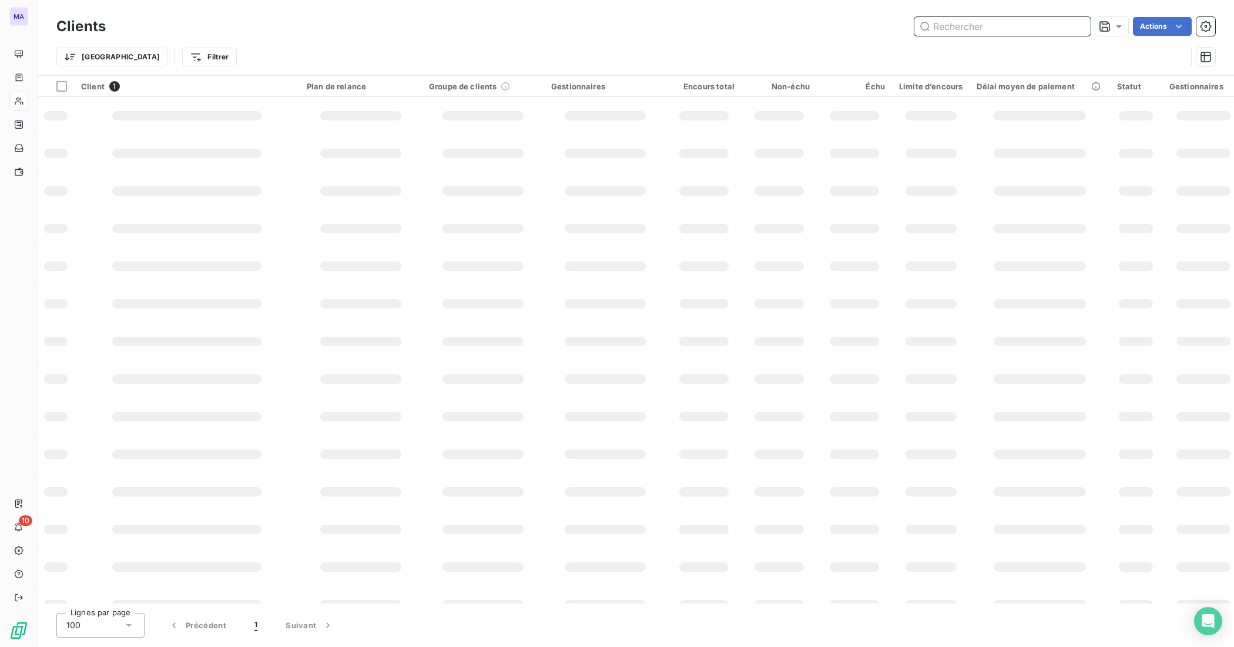
click at [1042, 24] on input "text" at bounding box center [1003, 26] width 176 height 19
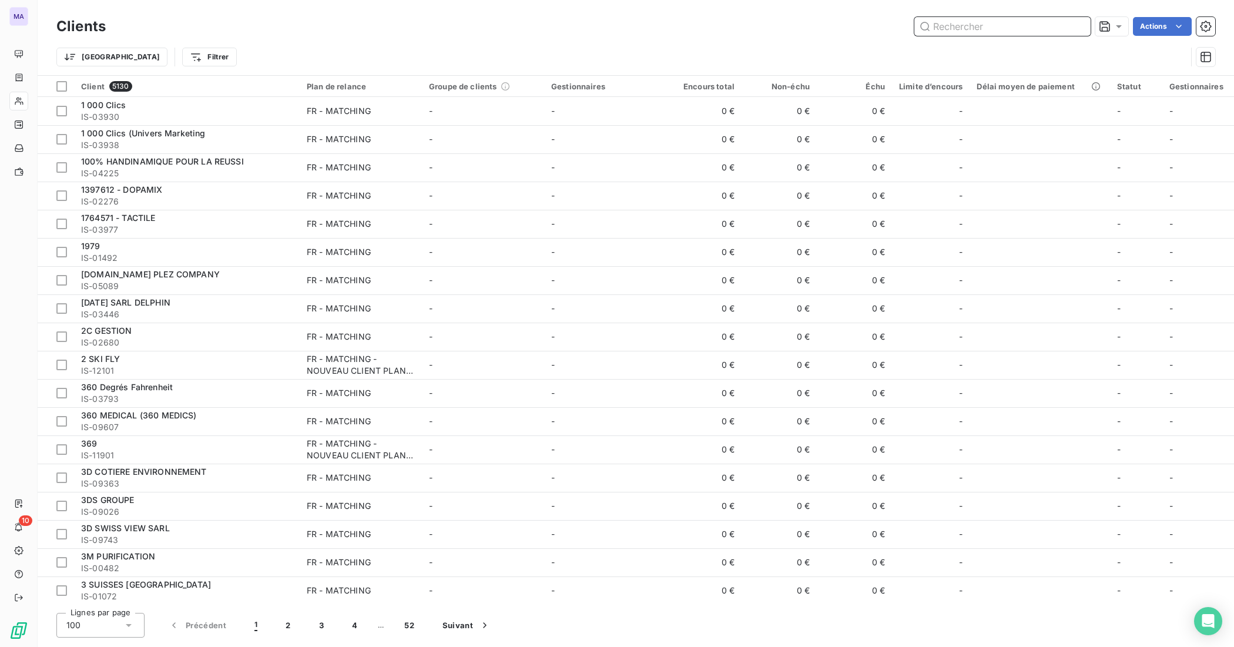
paste input "APOLEAN"
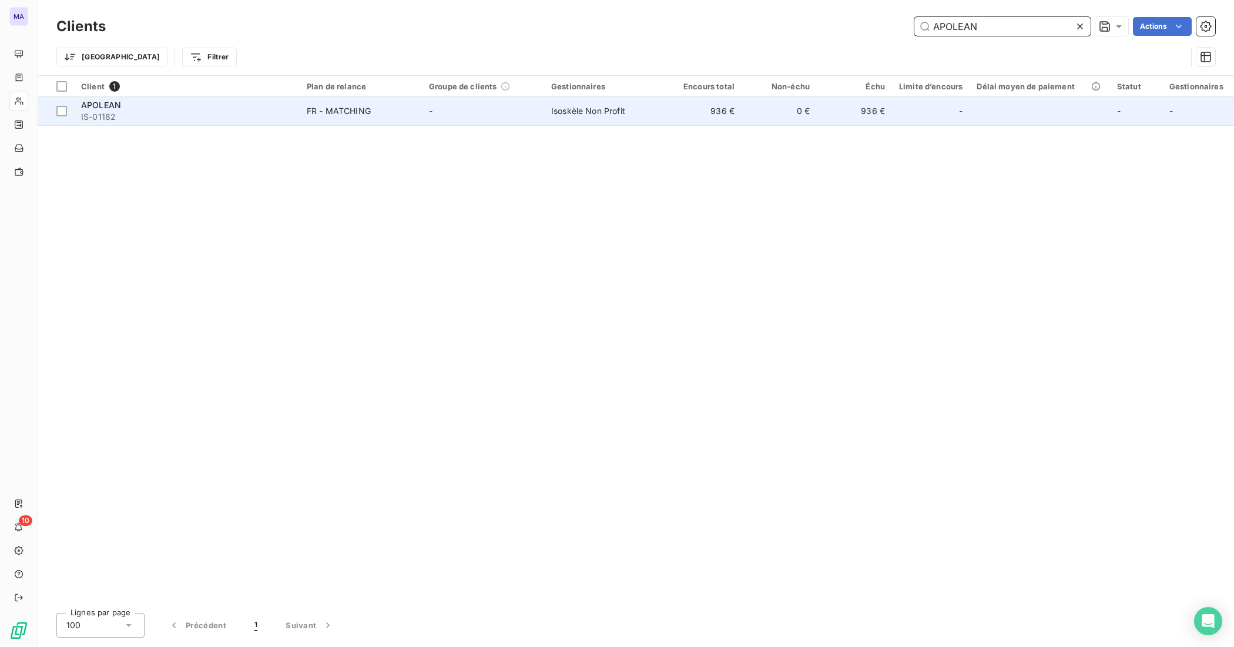
type input "APOLEAN"
click at [906, 125] on td "-" at bounding box center [931, 111] width 78 height 28
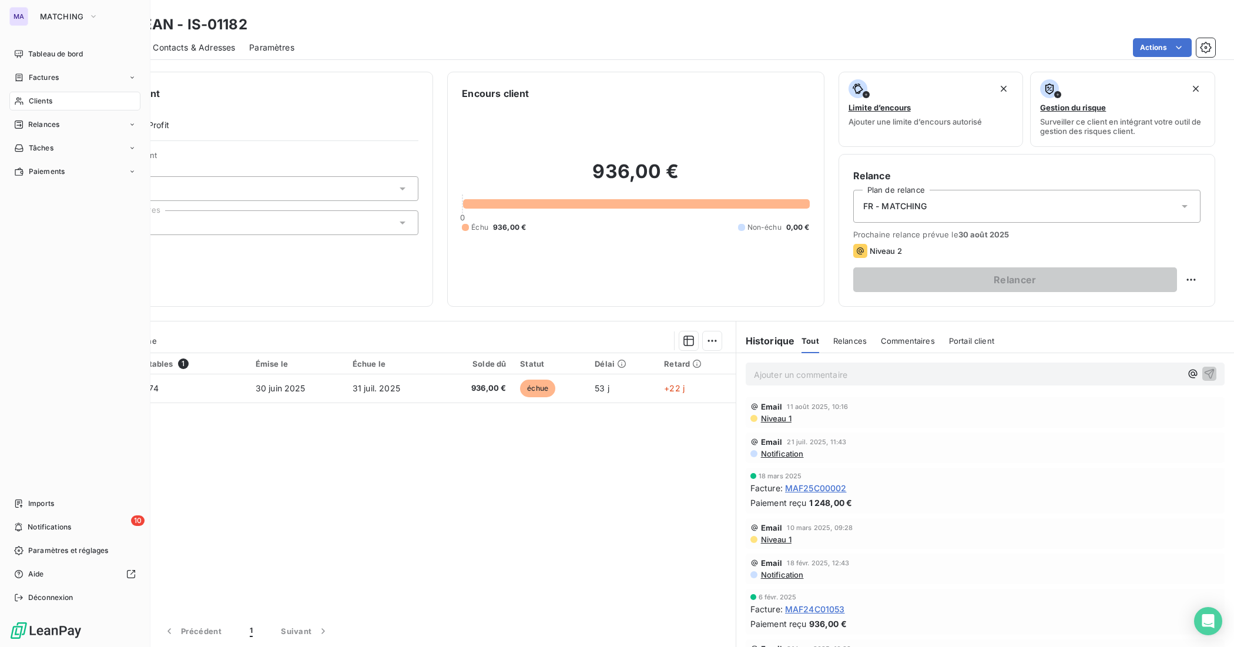
drag, startPoint x: 65, startPoint y: 95, endPoint x: 97, endPoint y: 95, distance: 31.7
click at [65, 95] on div "Clients" at bounding box center [74, 101] width 131 height 19
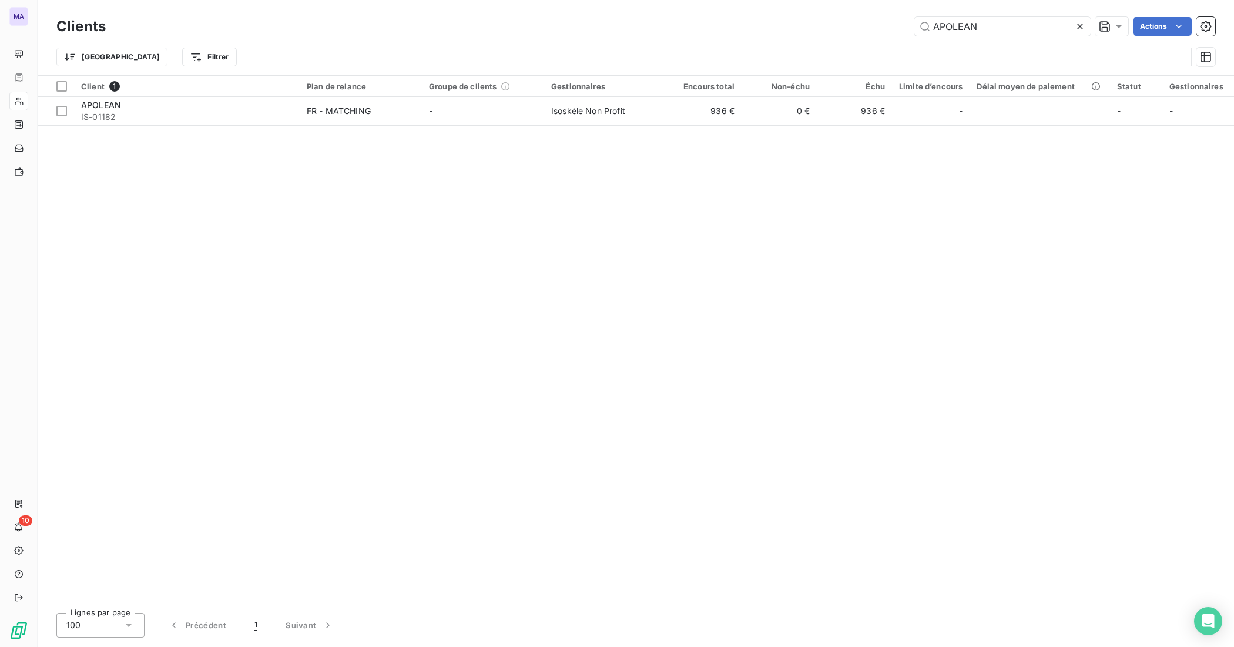
click at [1084, 27] on icon at bounding box center [1080, 27] width 12 height 12
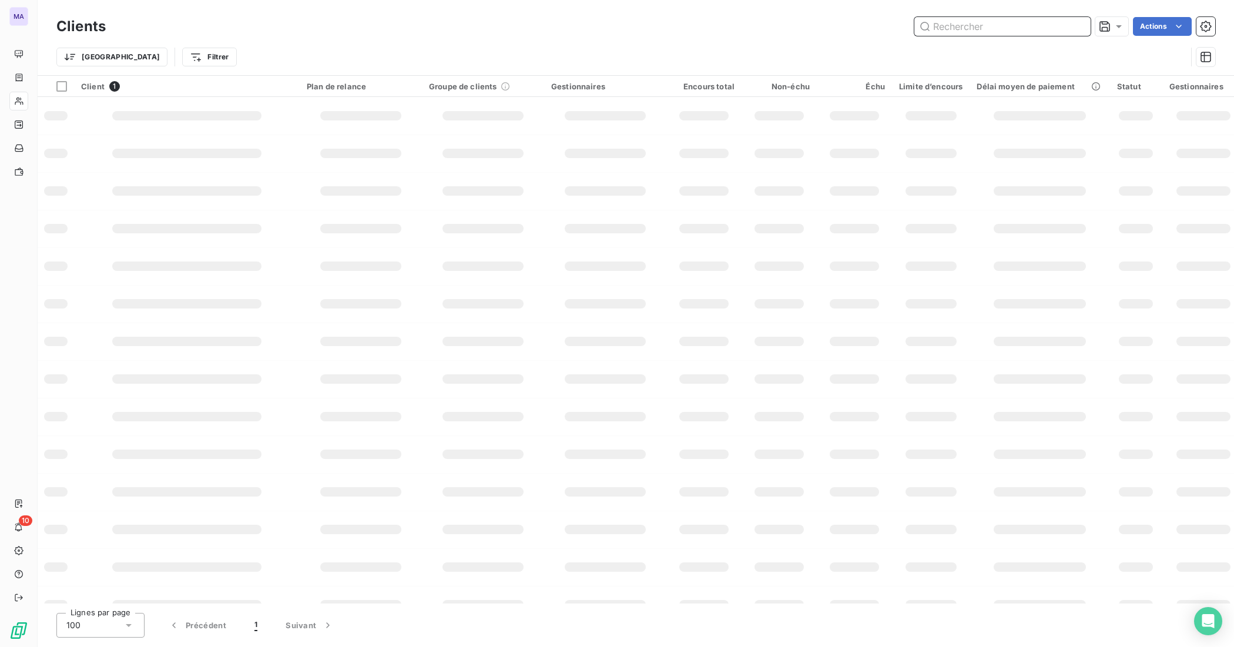
click at [1017, 19] on input "text" at bounding box center [1003, 26] width 176 height 19
paste input "CRITERE DIRECT"
type input "CRITERE DIRECT"
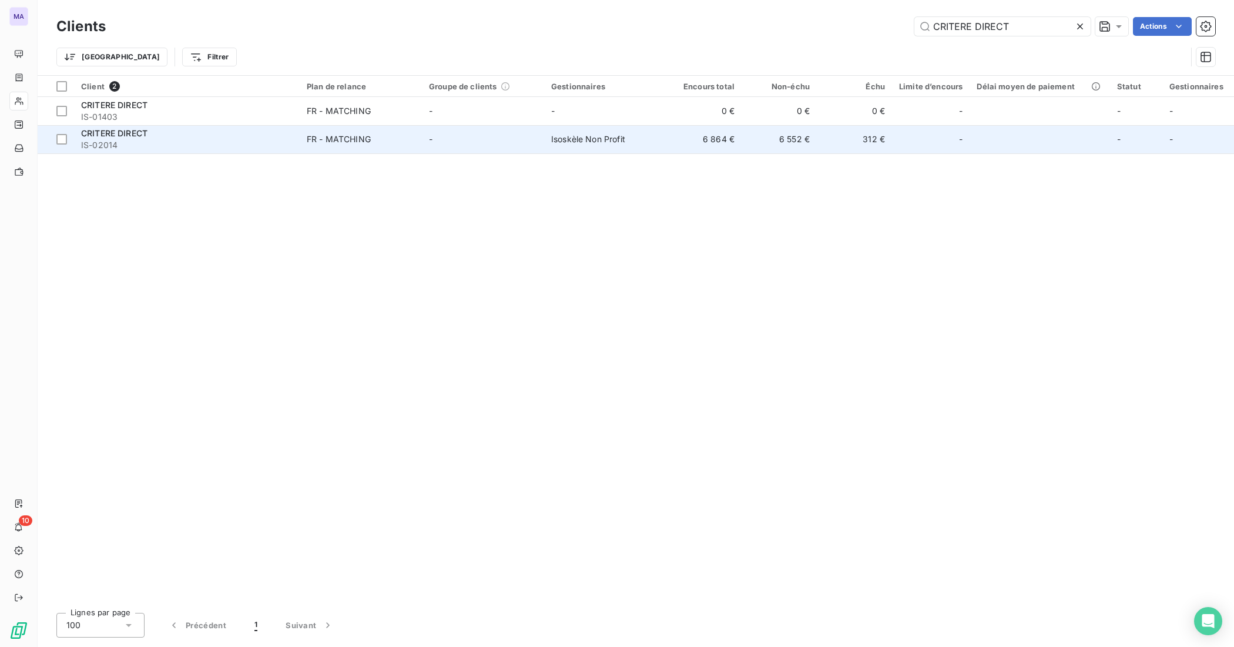
click at [912, 136] on div "-" at bounding box center [930, 139] width 63 height 19
